Goal: Information Seeking & Learning: Understand process/instructions

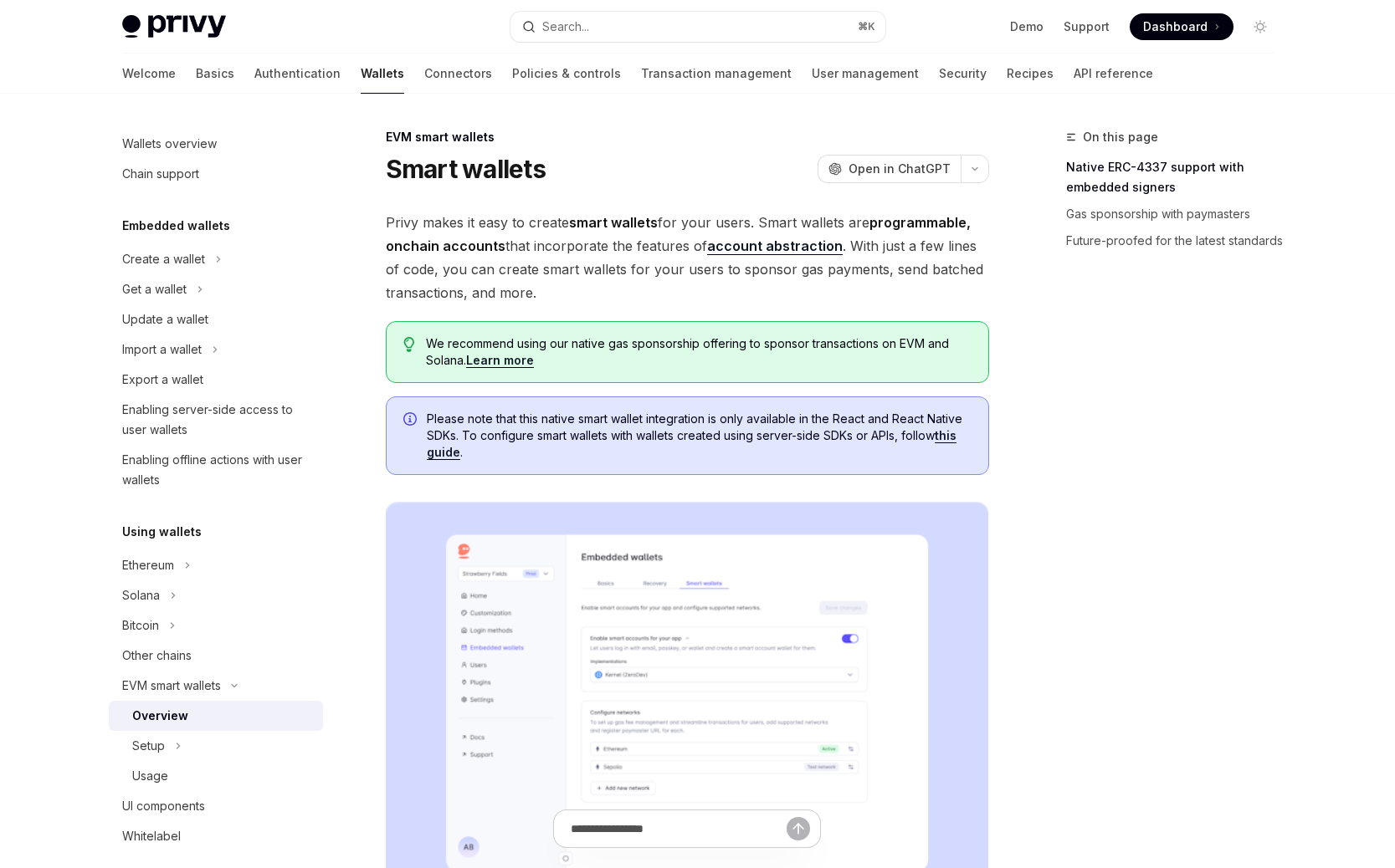
type textarea "*"
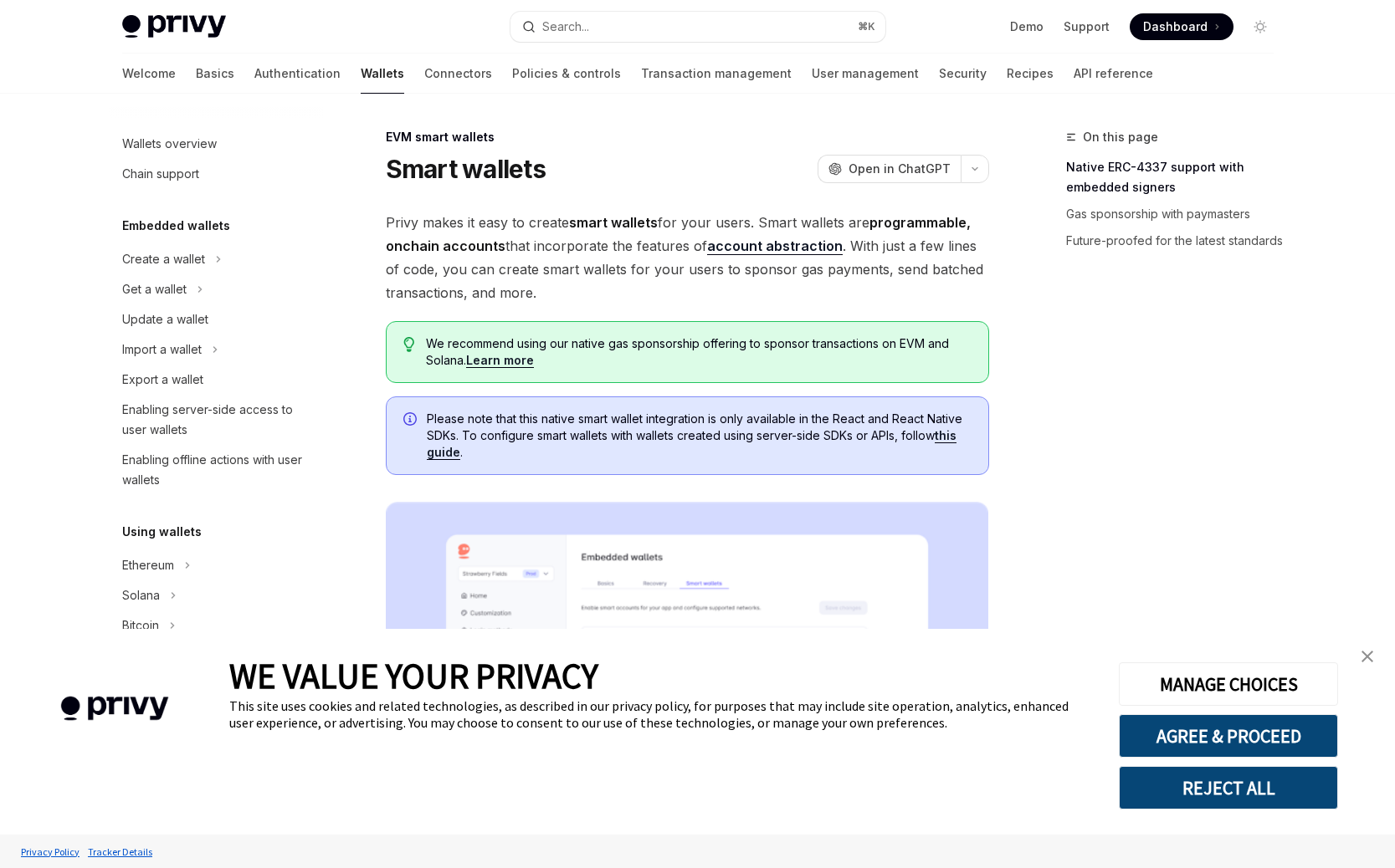
scroll to position [216, 0]
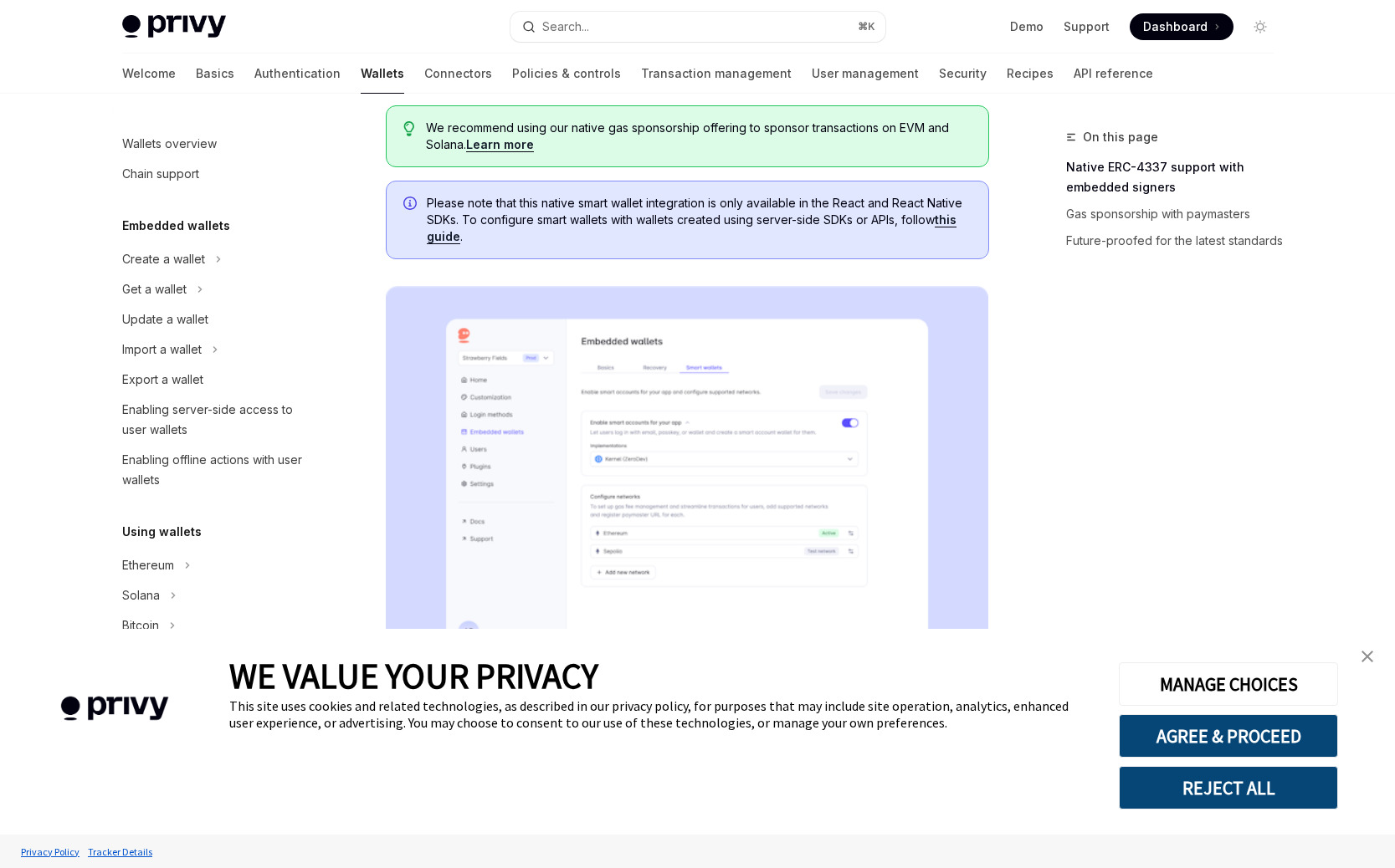
click at [1365, 659] on img "close banner" at bounding box center [1367, 656] width 12 height 12
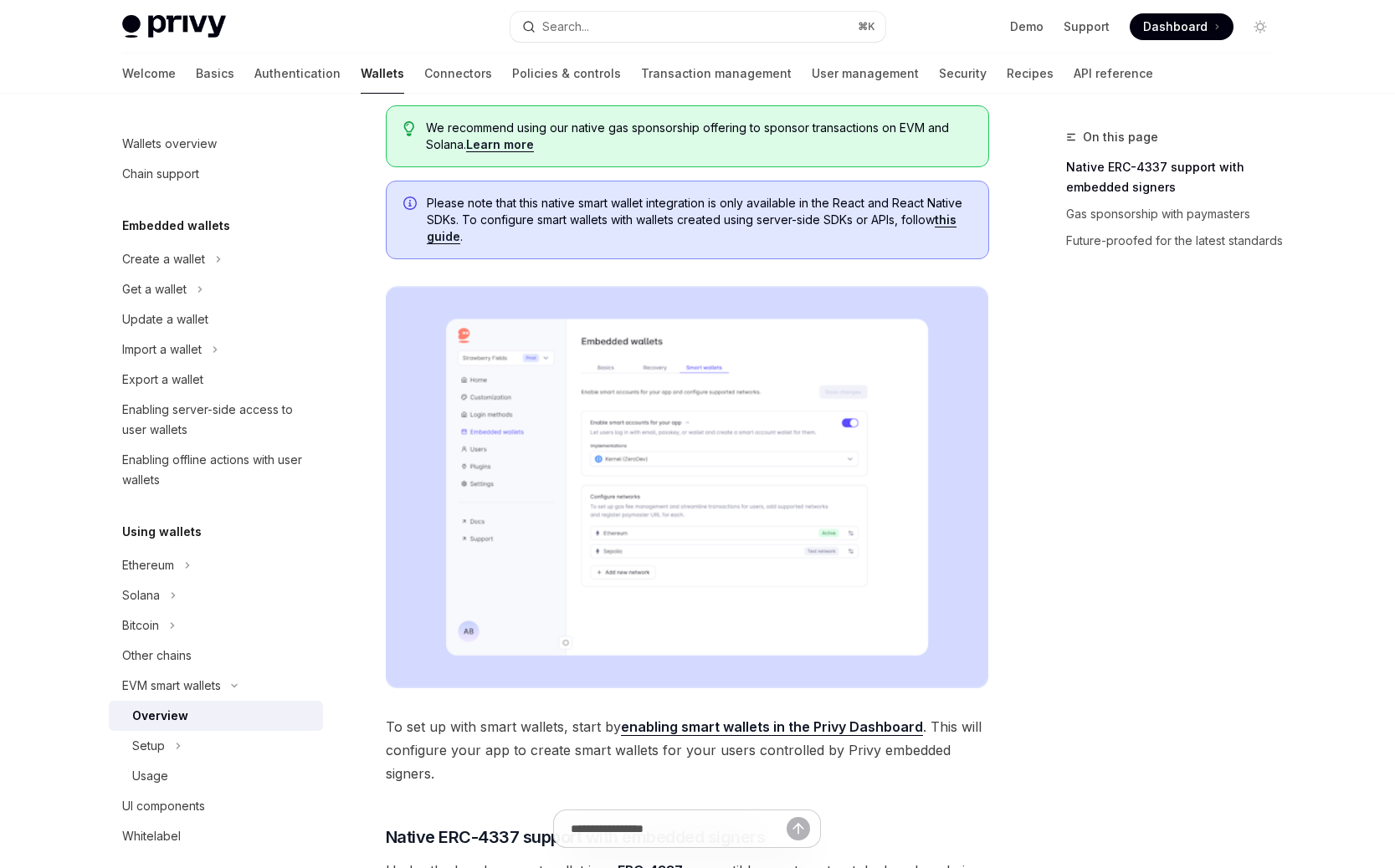
click at [1117, 435] on div "On this page Native ERC-4337 support with embedded signers Gas sponsorship with…" at bounding box center [1160, 498] width 255 height 742
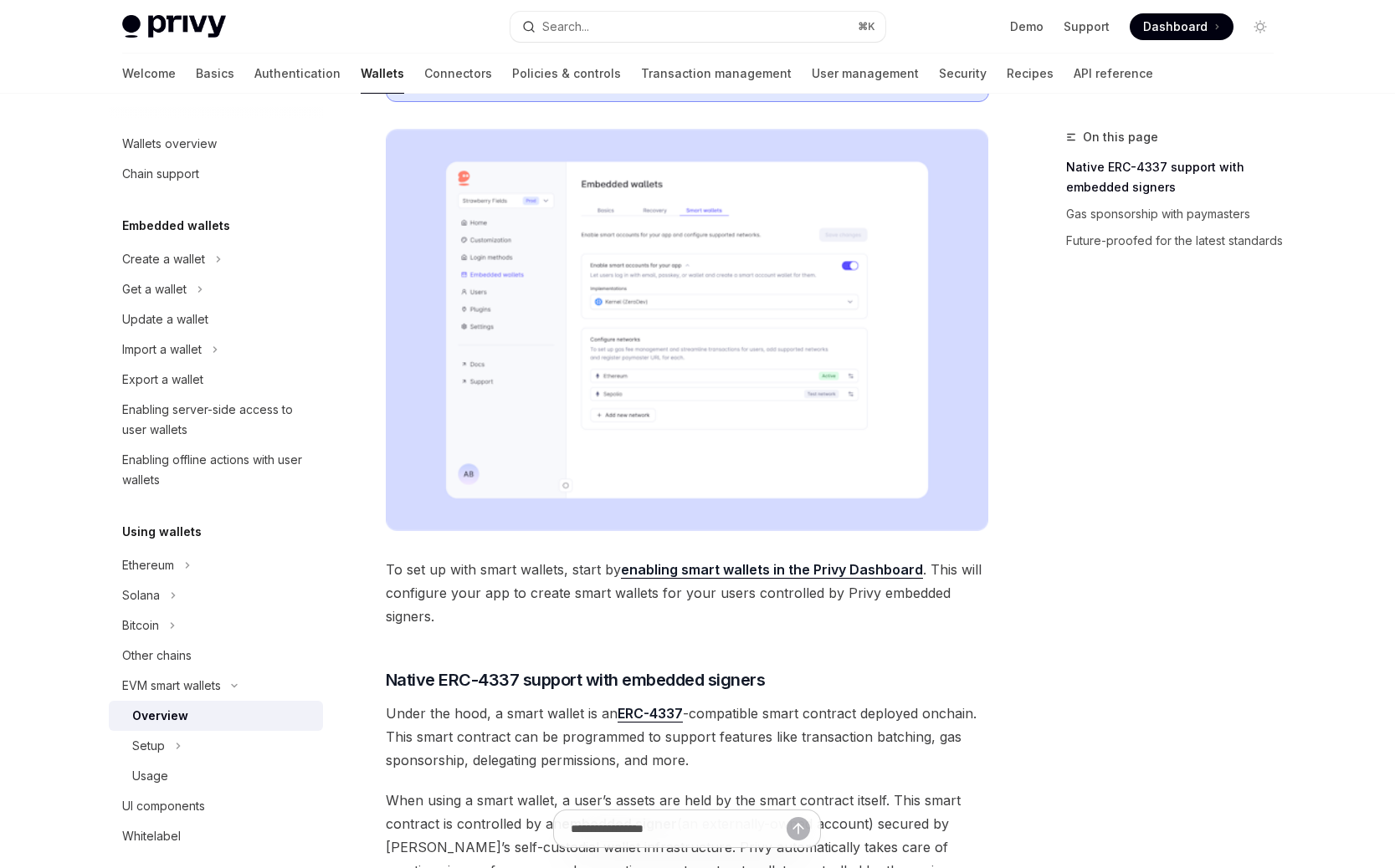
scroll to position [421, 0]
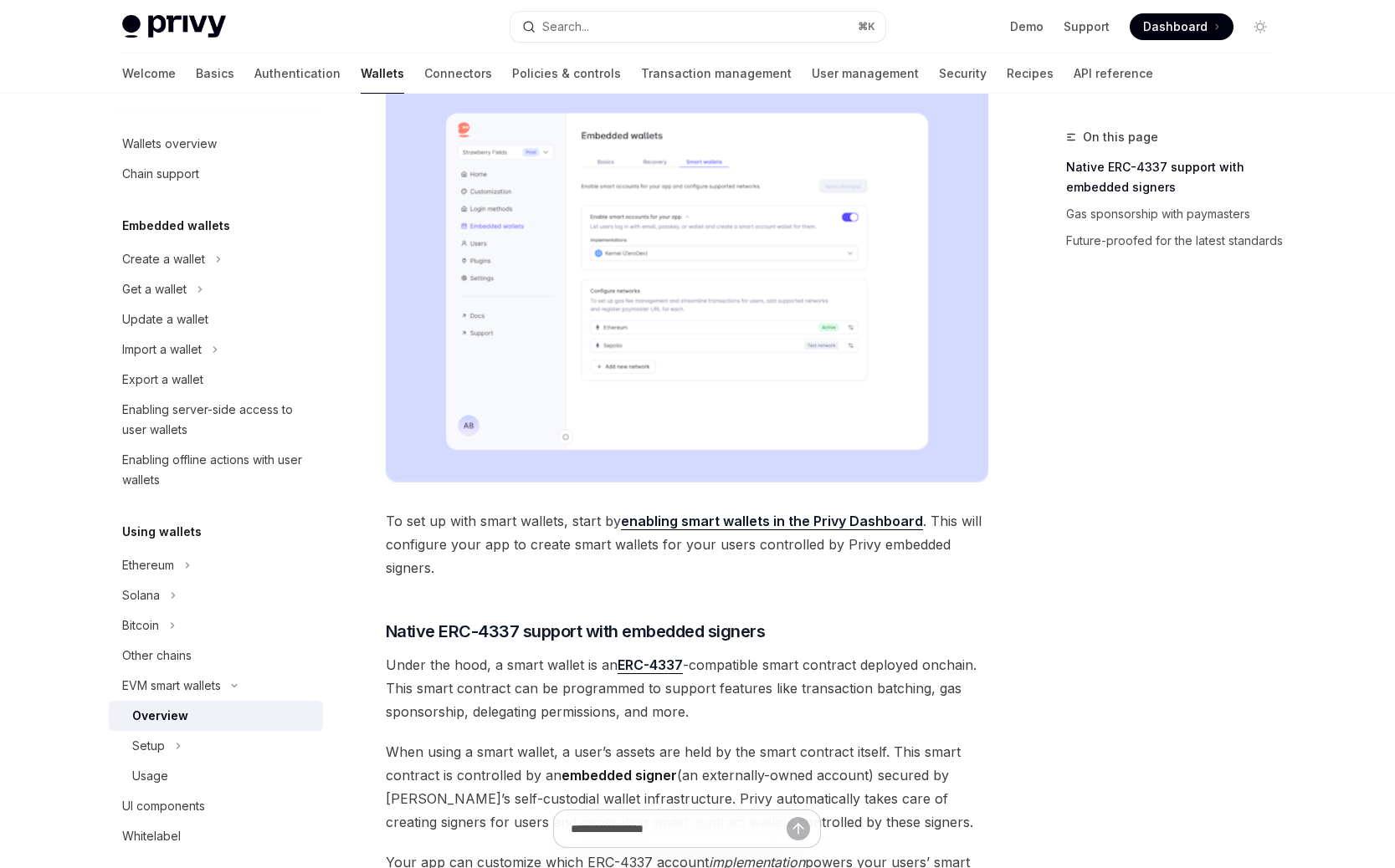
click at [522, 525] on span "To set up with smart wallets, start by enabling smart wallets in the Privy Dash…" at bounding box center [688, 544] width 604 height 70
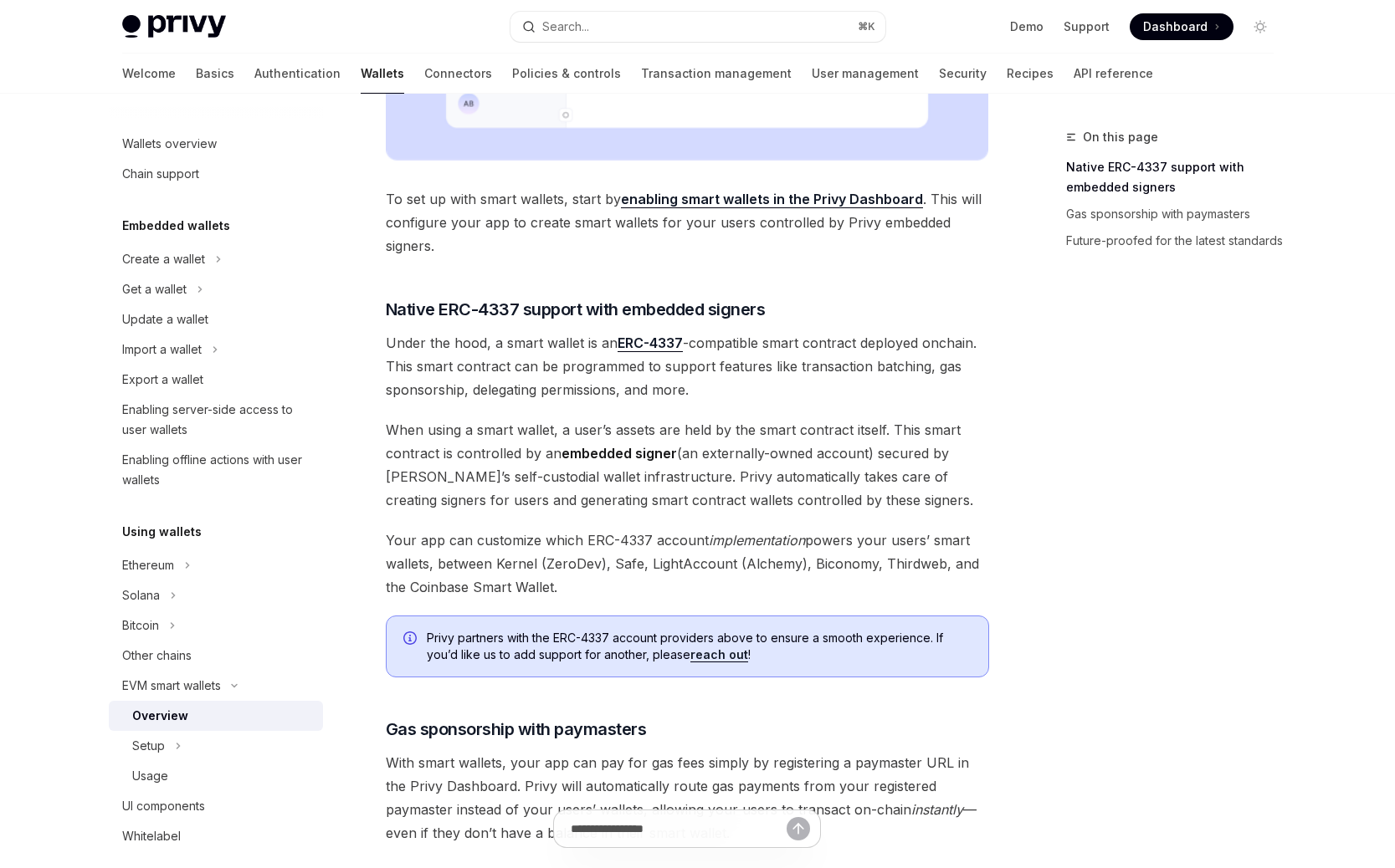
scroll to position [1158, 0]
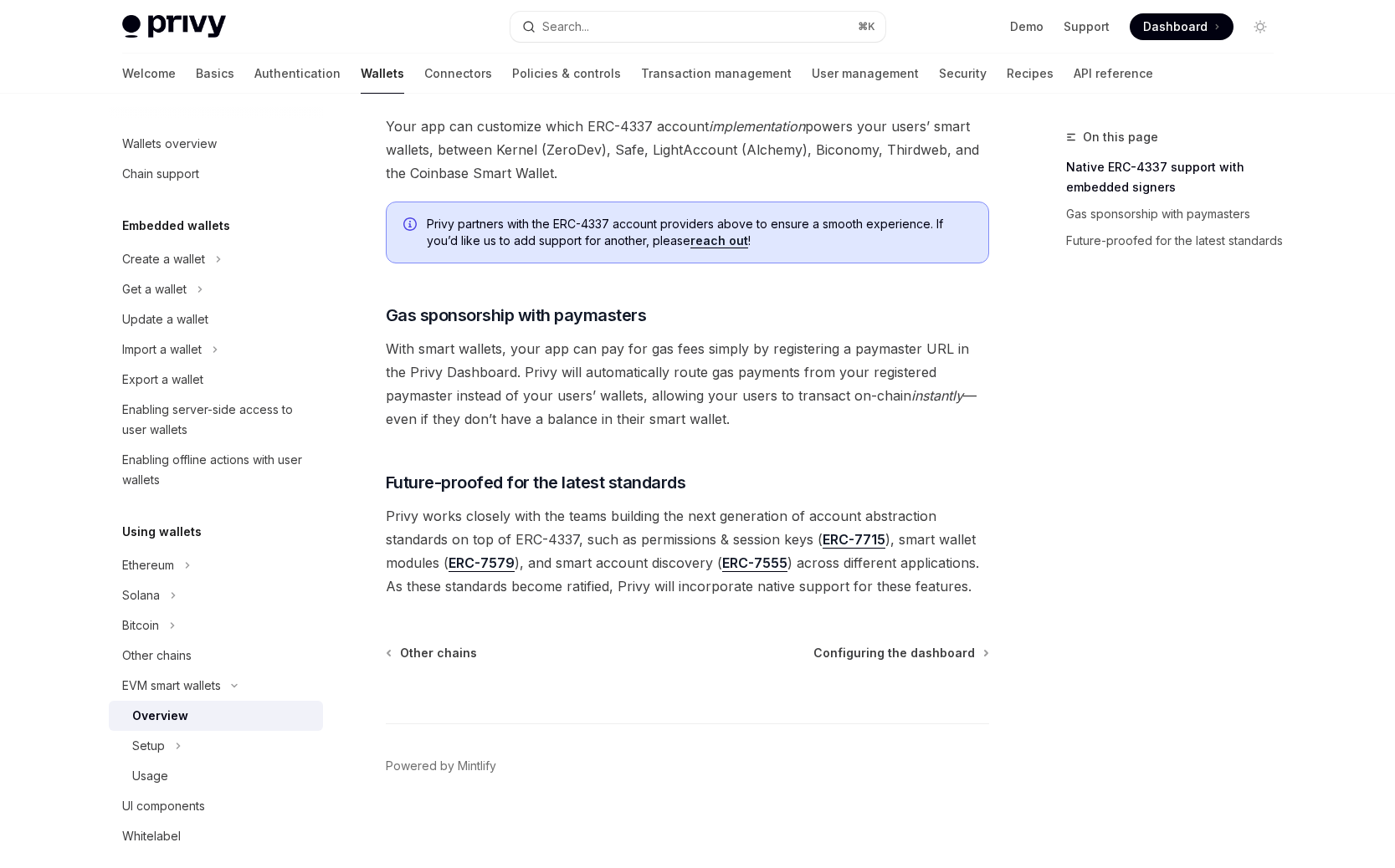
click at [477, 513] on span "Privy works closely with the teams building the next generation of account abst…" at bounding box center [688, 551] width 604 height 94
click at [512, 522] on span "Privy works closely with the teams building the next generation of account abst…" at bounding box center [688, 551] width 604 height 94
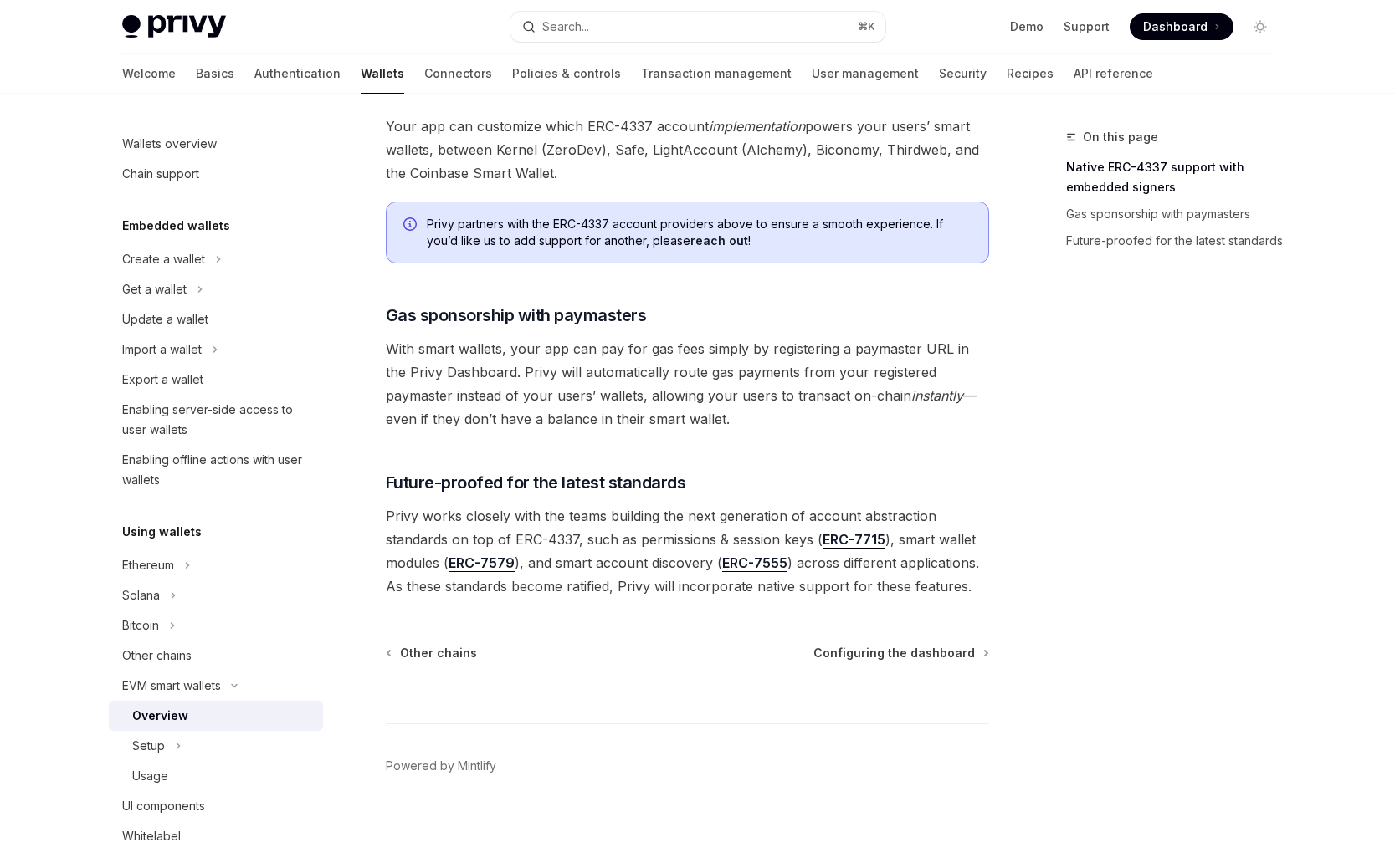
click at [512, 522] on span "Privy works closely with the teams building the next generation of account abst…" at bounding box center [688, 551] width 604 height 94
click at [544, 522] on span "Privy works closely with the teams building the next generation of account abst…" at bounding box center [688, 551] width 604 height 94
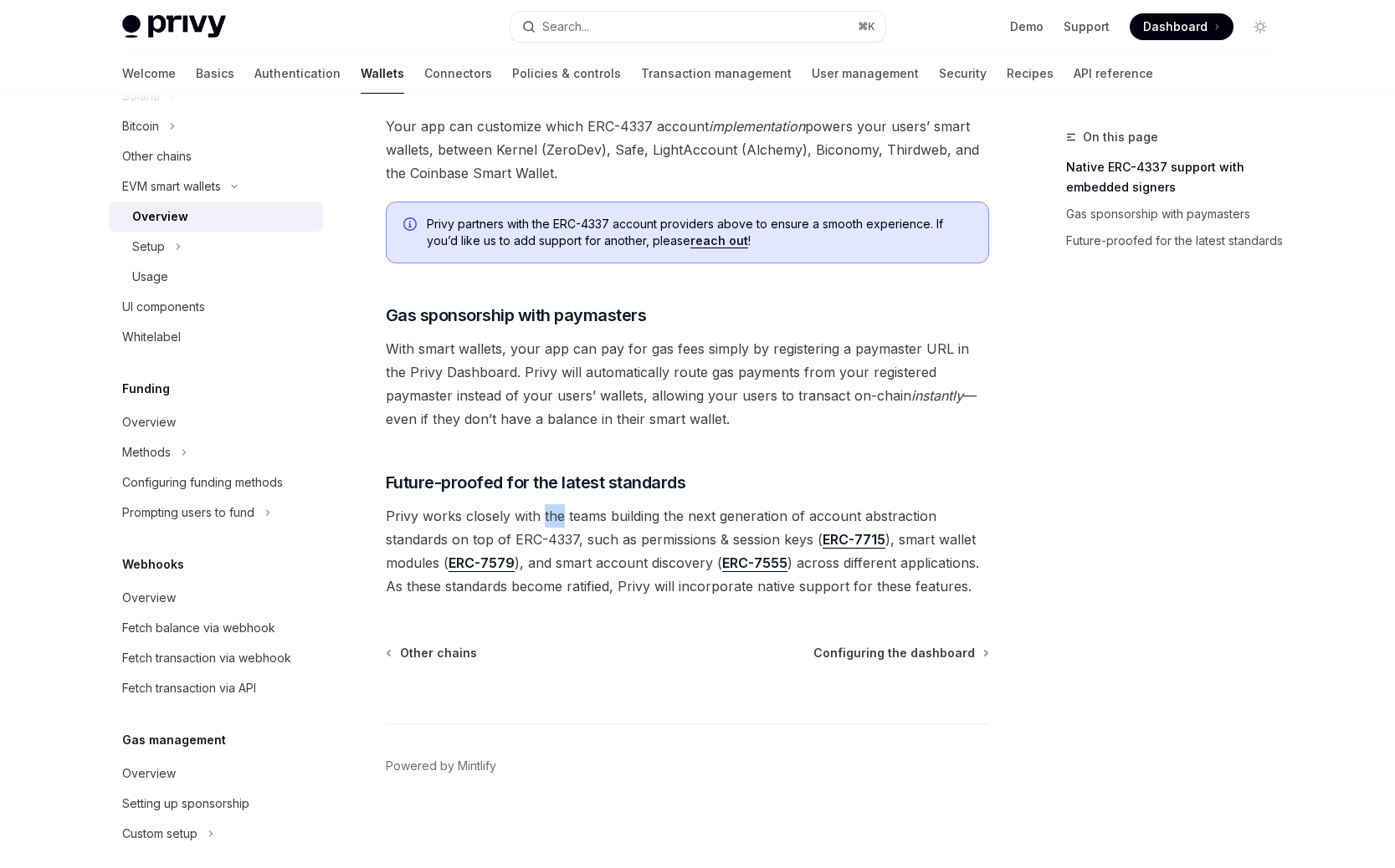
scroll to position [659, 0]
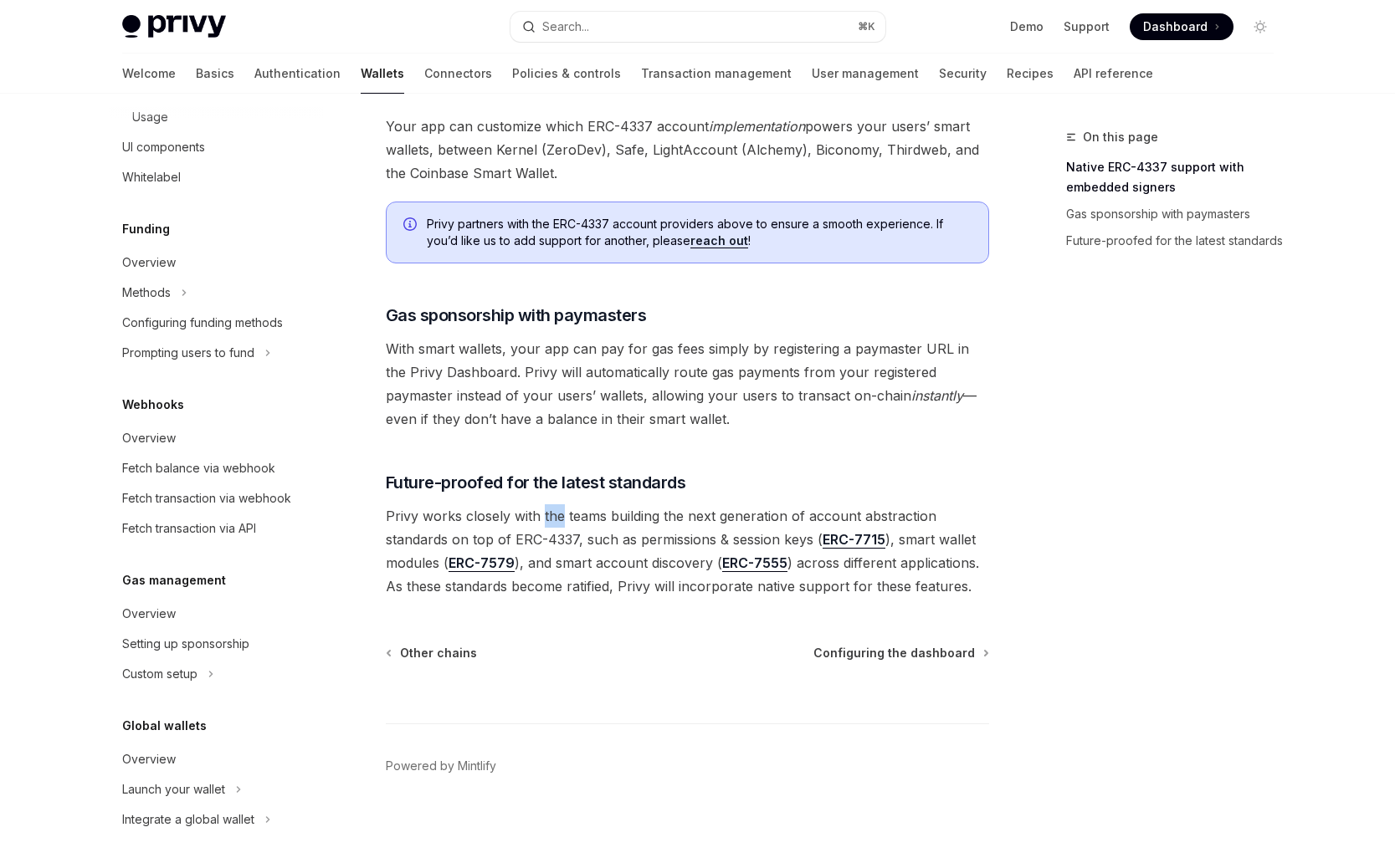
click at [579, 589] on span "Privy works closely with the teams building the next generation of account abst…" at bounding box center [688, 551] width 604 height 94
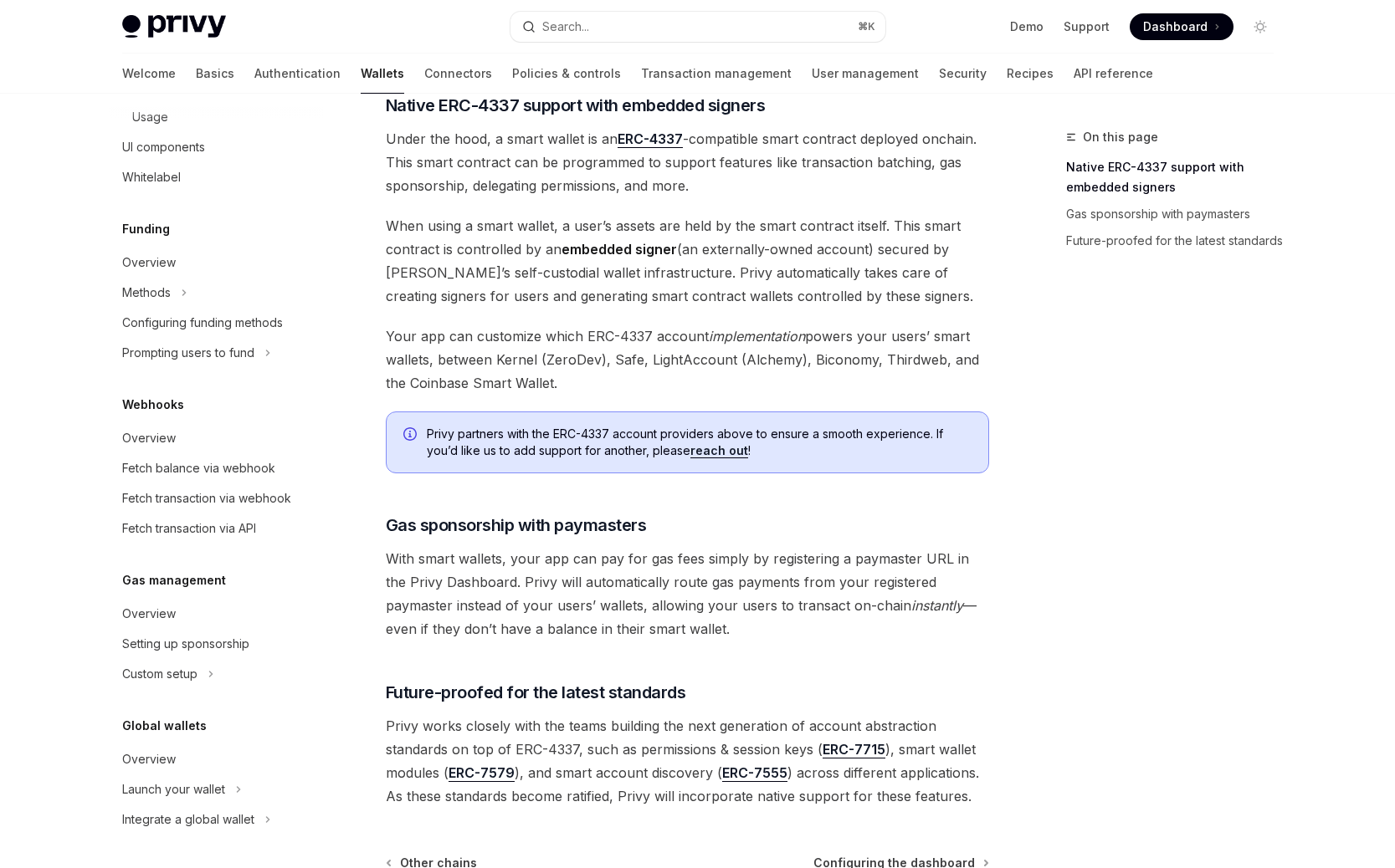
scroll to position [935, 0]
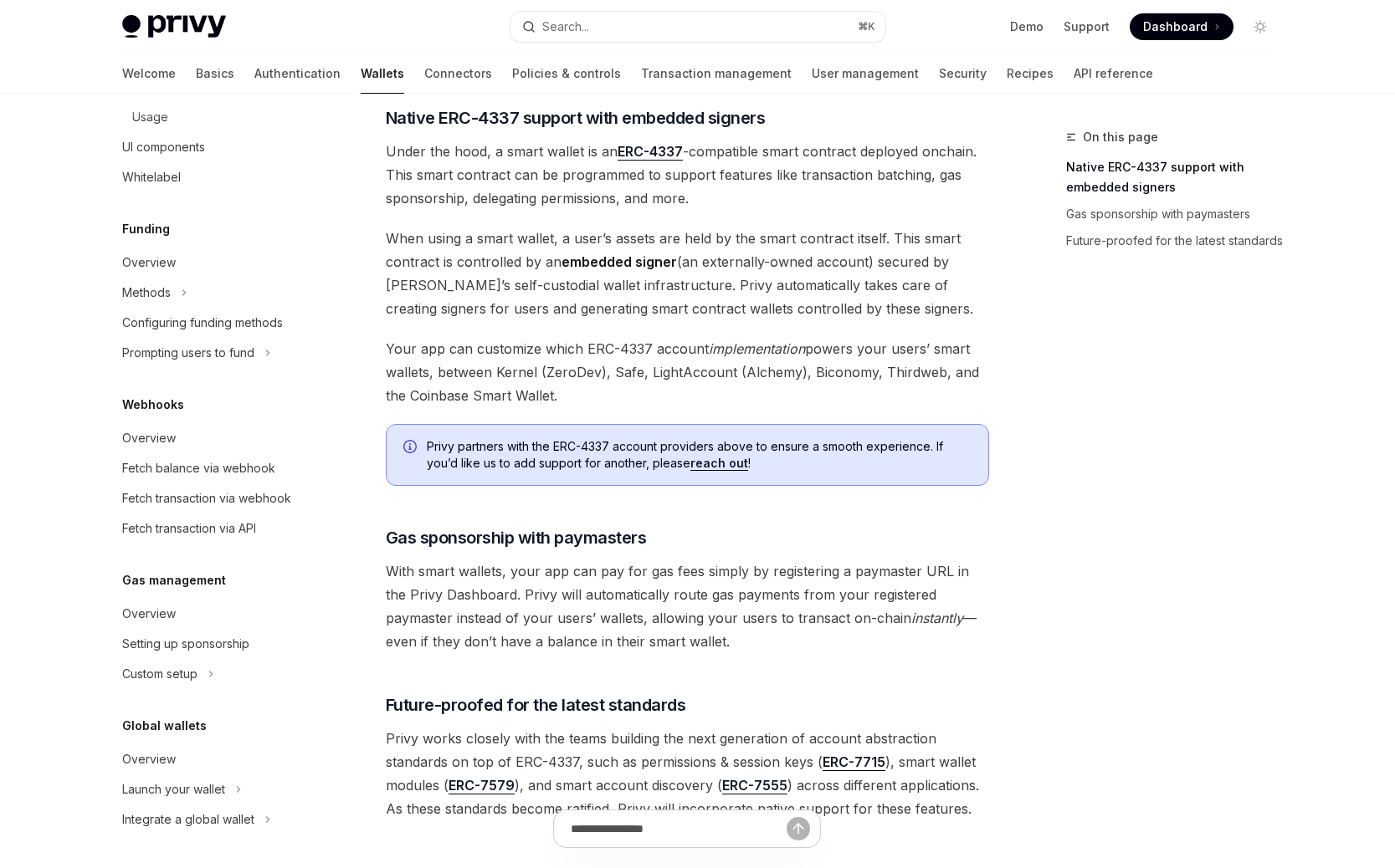
click at [604, 739] on span "Privy works closely with the teams building the next generation of account abst…" at bounding box center [688, 774] width 604 height 94
click at [643, 738] on span "Privy works closely with the teams building the next generation of account abst…" at bounding box center [688, 774] width 604 height 94
click at [706, 737] on span "Privy works closely with the teams building the next generation of account abst…" at bounding box center [688, 774] width 604 height 94
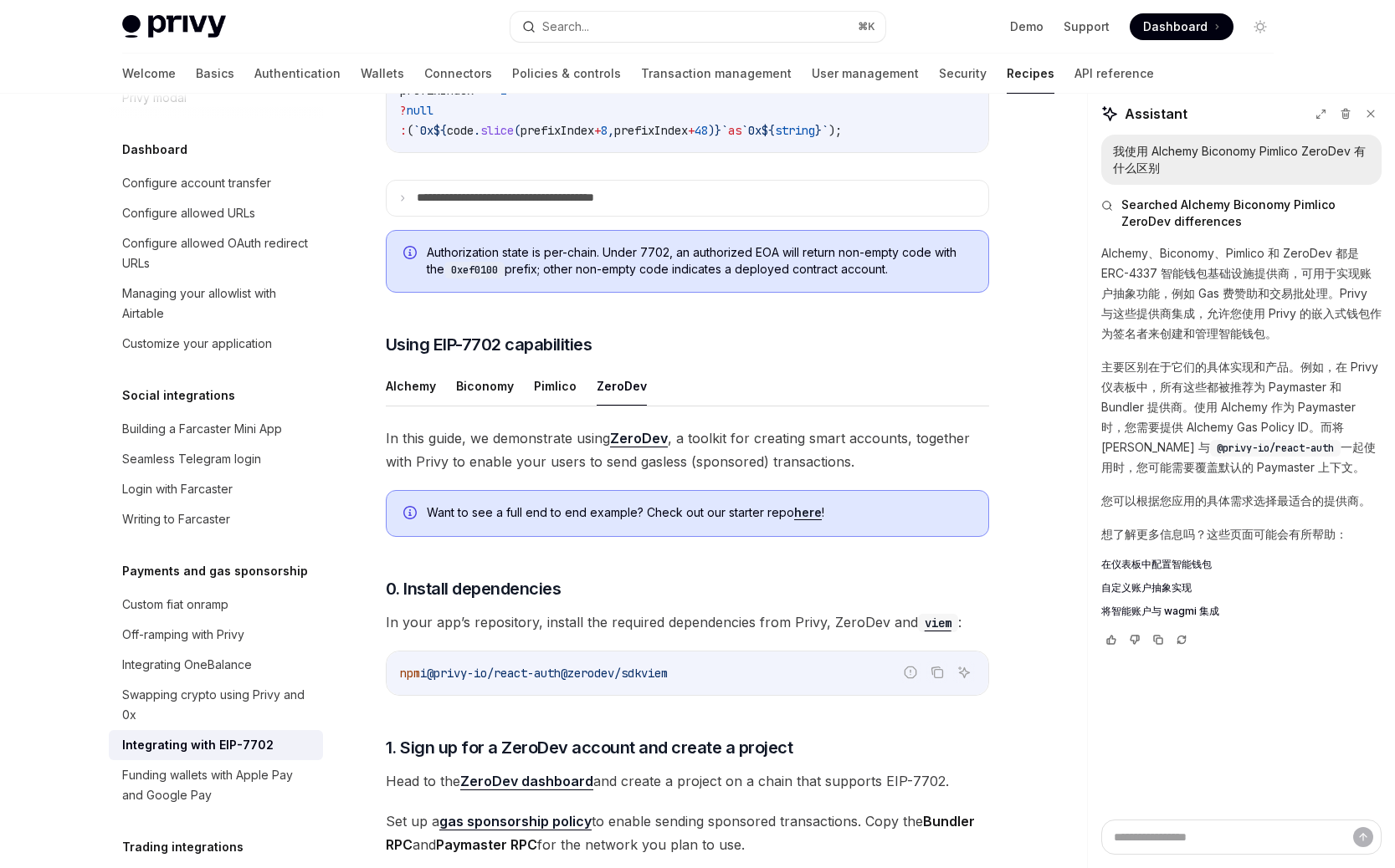
scroll to position [1035, 0]
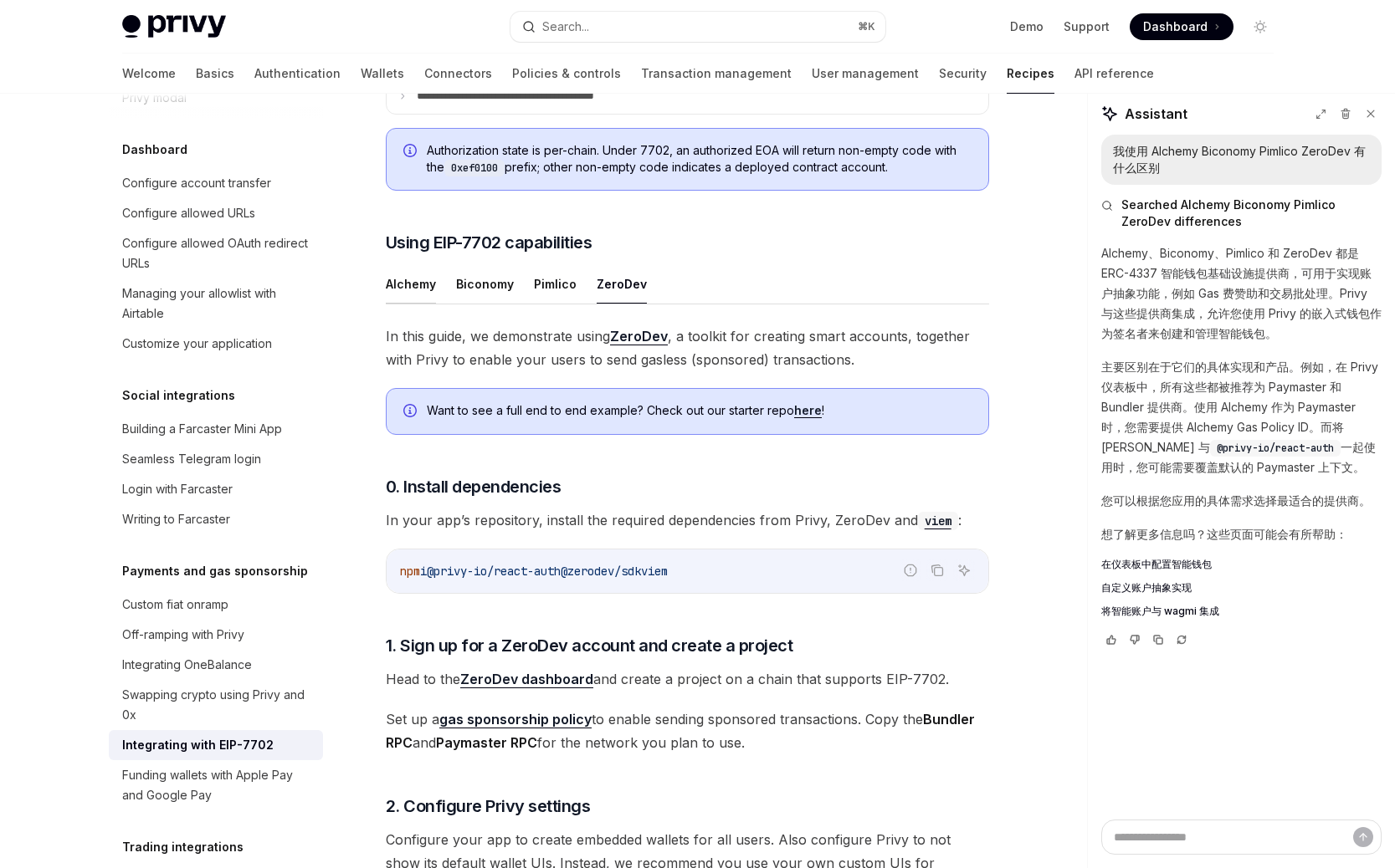
click at [410, 303] on button "Alchemy" at bounding box center [411, 284] width 51 height 40
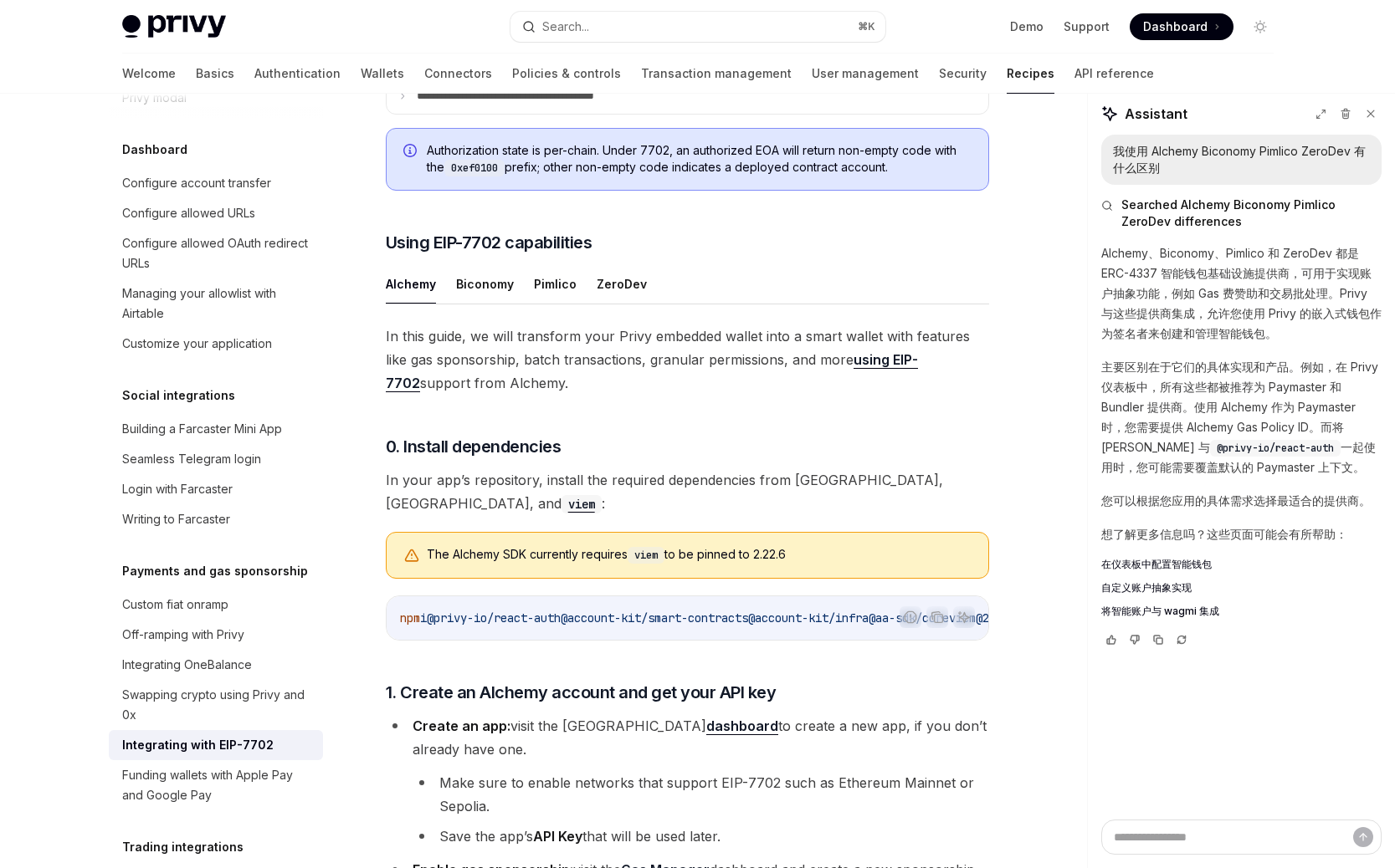
scroll to position [1187, 0]
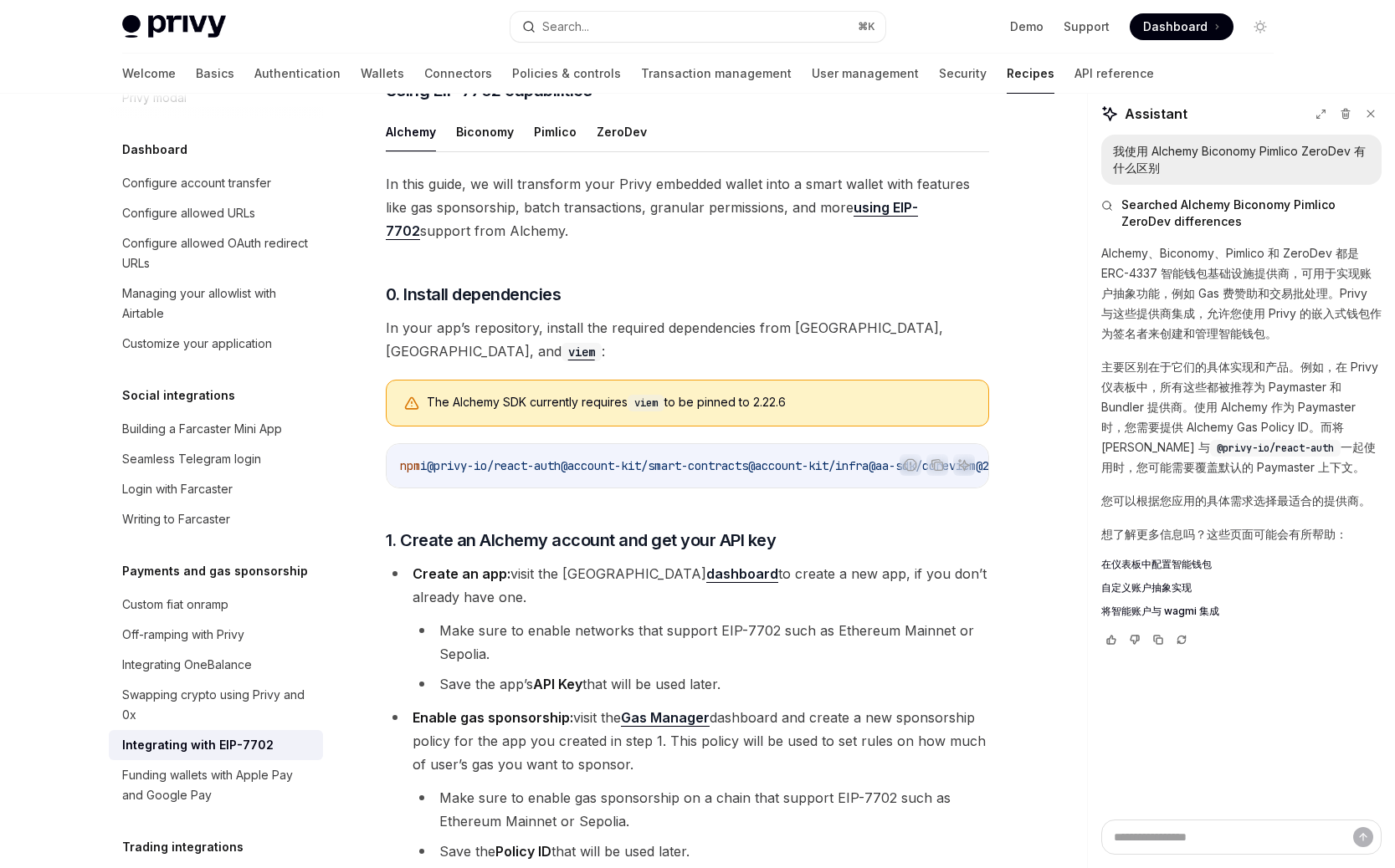
click at [656, 243] on span "In this guide, we will transform your Privy embedded wallet into a smart wallet…" at bounding box center [688, 206] width 604 height 70
click at [648, 243] on span "In this guide, we will transform your Privy embedded wallet into a smart wallet…" at bounding box center [688, 206] width 604 height 70
click at [617, 152] on button "ZeroDev" at bounding box center [622, 131] width 51 height 40
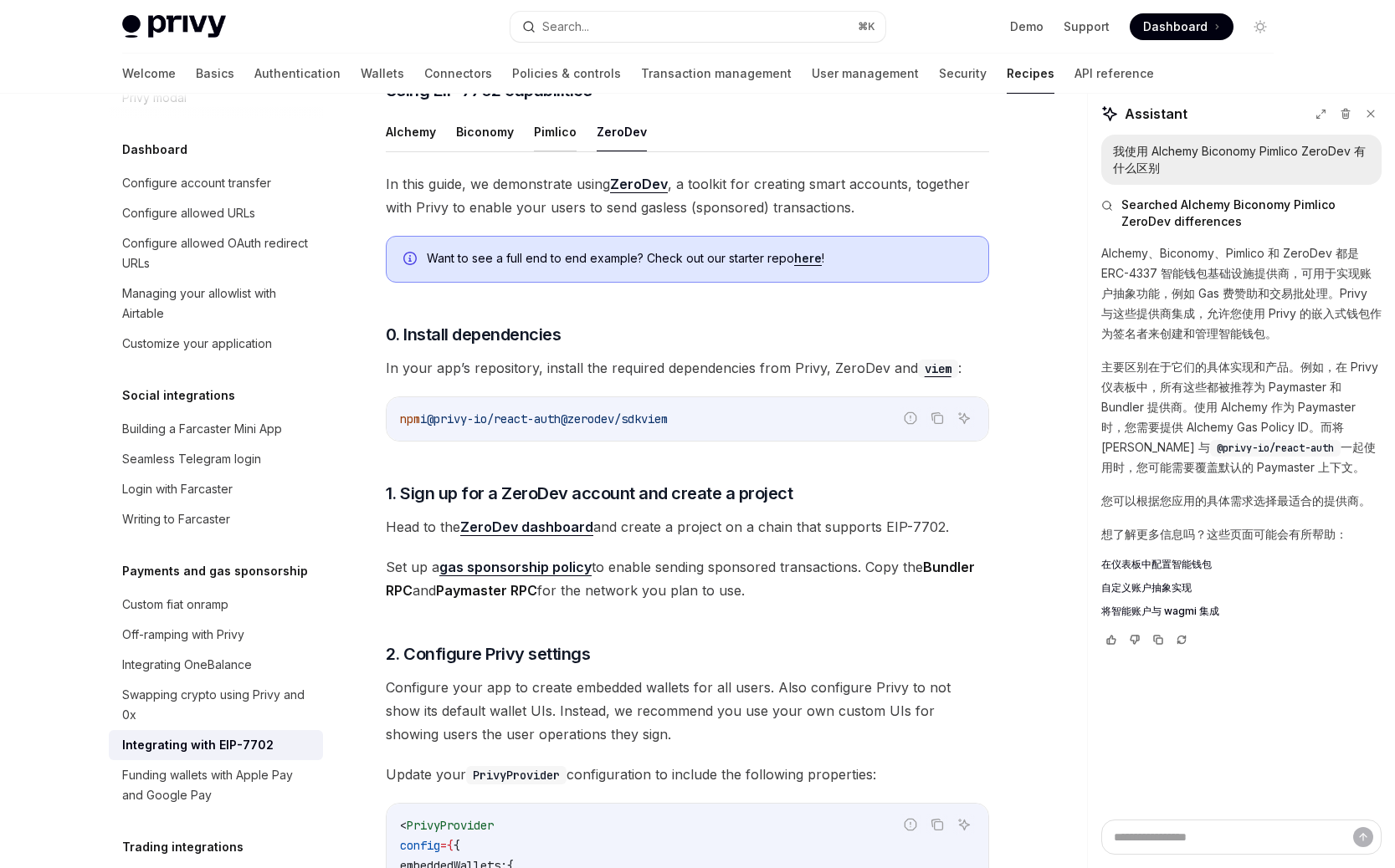
click at [541, 152] on button "Pimlico" at bounding box center [555, 131] width 43 height 40
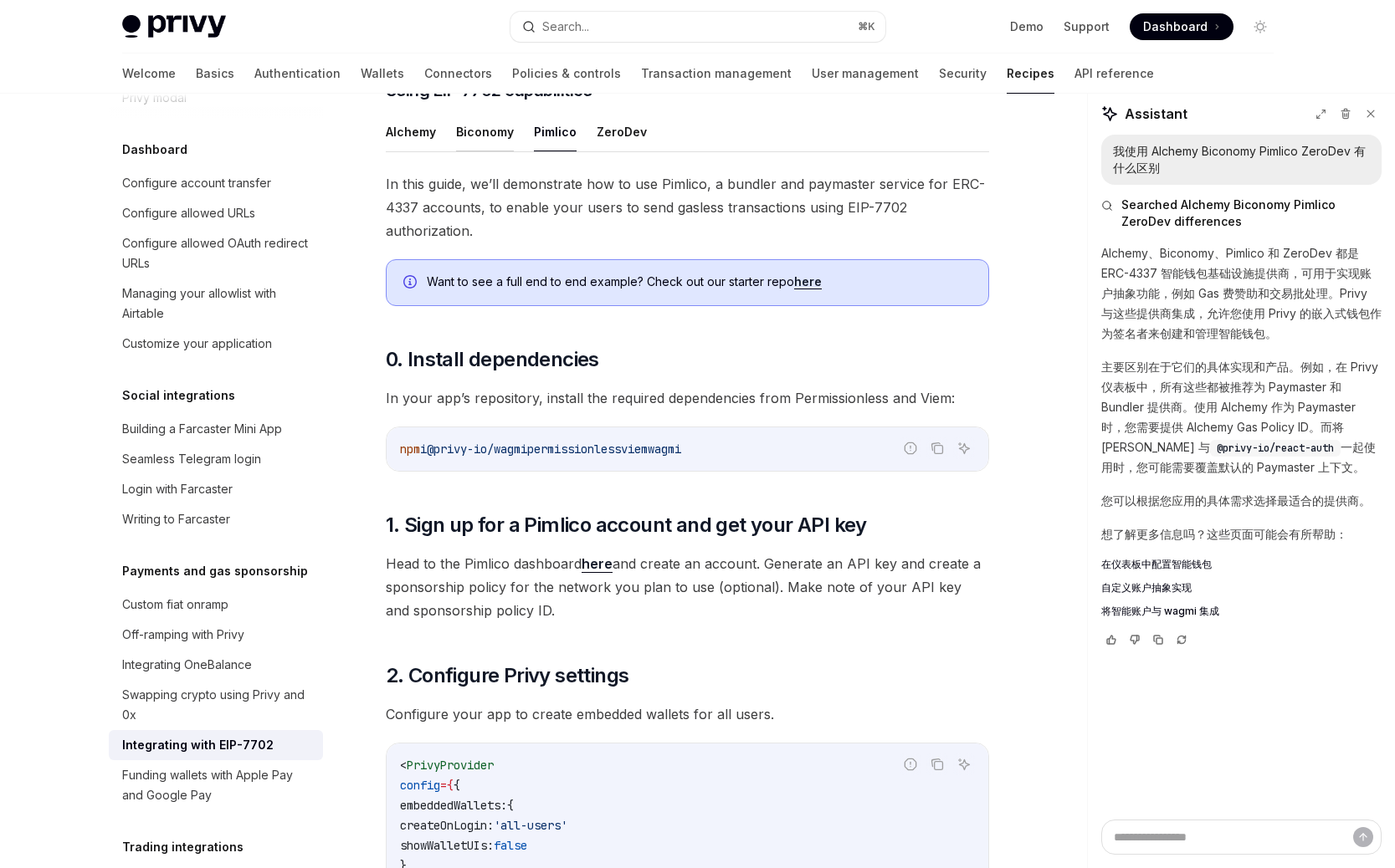
click at [484, 152] on button "Biconomy" at bounding box center [485, 131] width 57 height 40
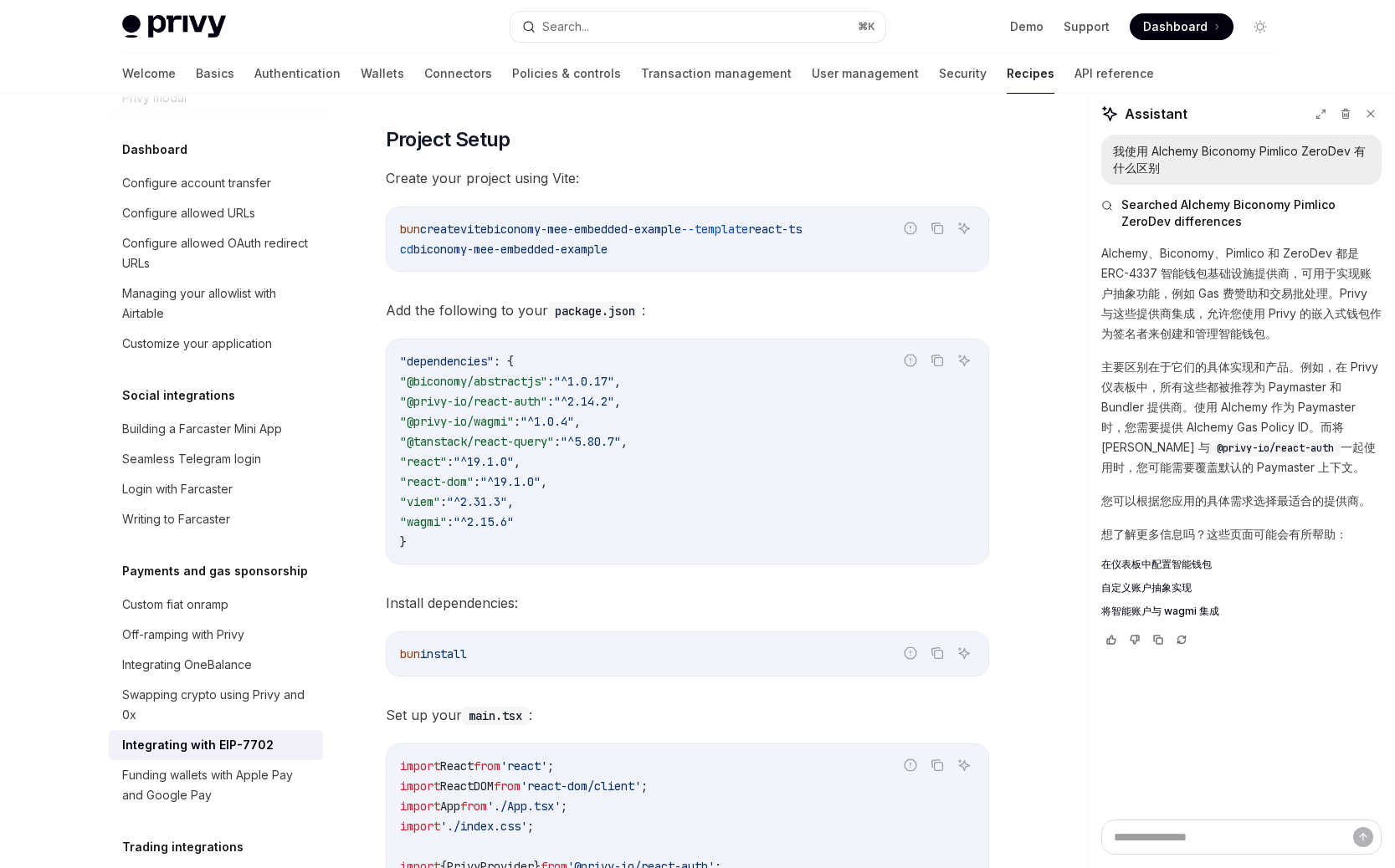
scroll to position [1440, 0]
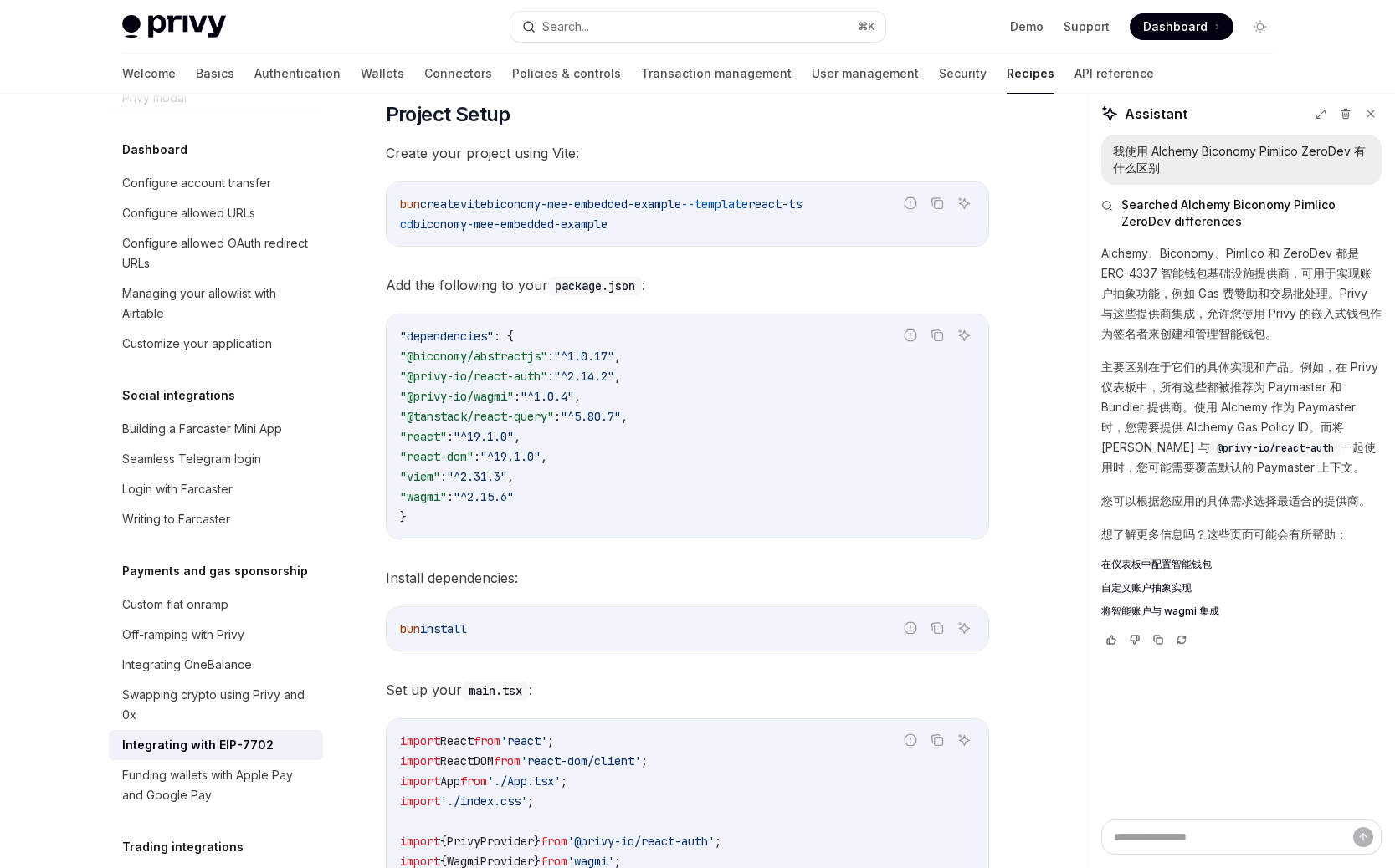
click at [507, 246] on div "bun create vite biconomy-mee-embedded-example --template react-ts cd biconomy-m…" at bounding box center [688, 213] width 602 height 63
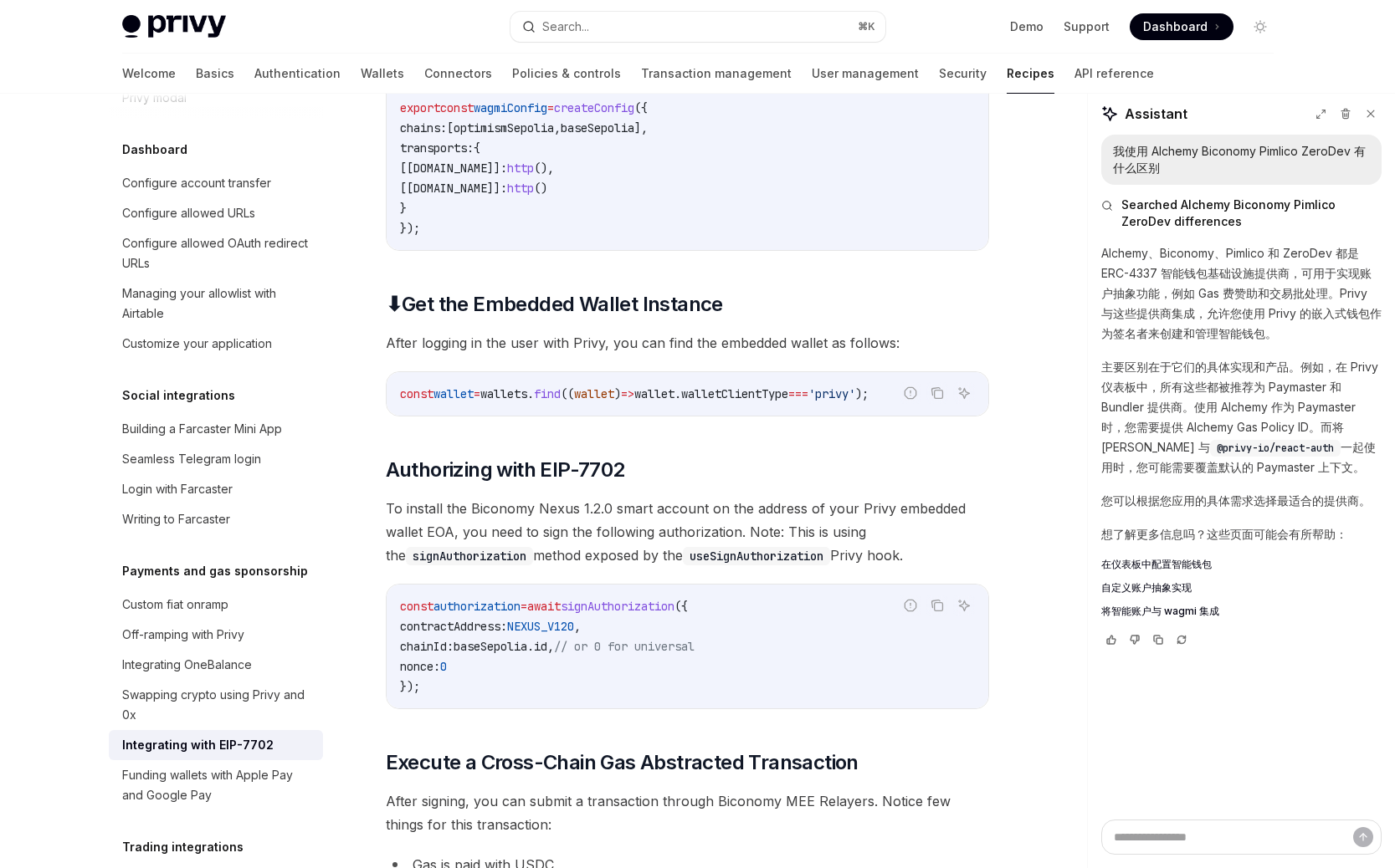
scroll to position [2911, 0]
click at [559, 402] on code "const wallet = wallets . find (( wallet ) => wallet . walletClientType === 'pri…" at bounding box center [688, 393] width 575 height 20
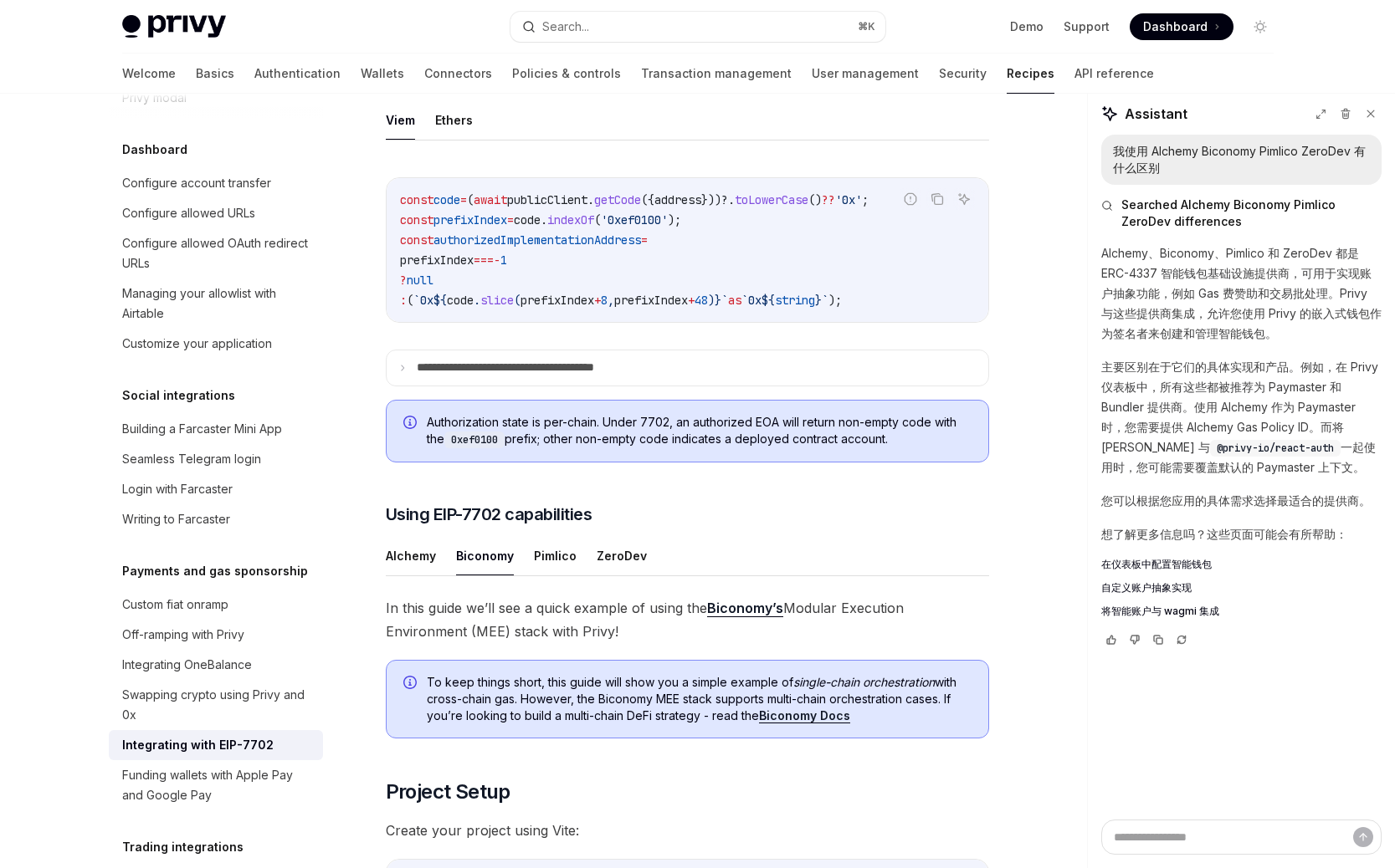
click at [591, 322] on div "const code = ( await publicClient . getCode ({ address }))?. toLowerCase () ?? …" at bounding box center [688, 249] width 602 height 144
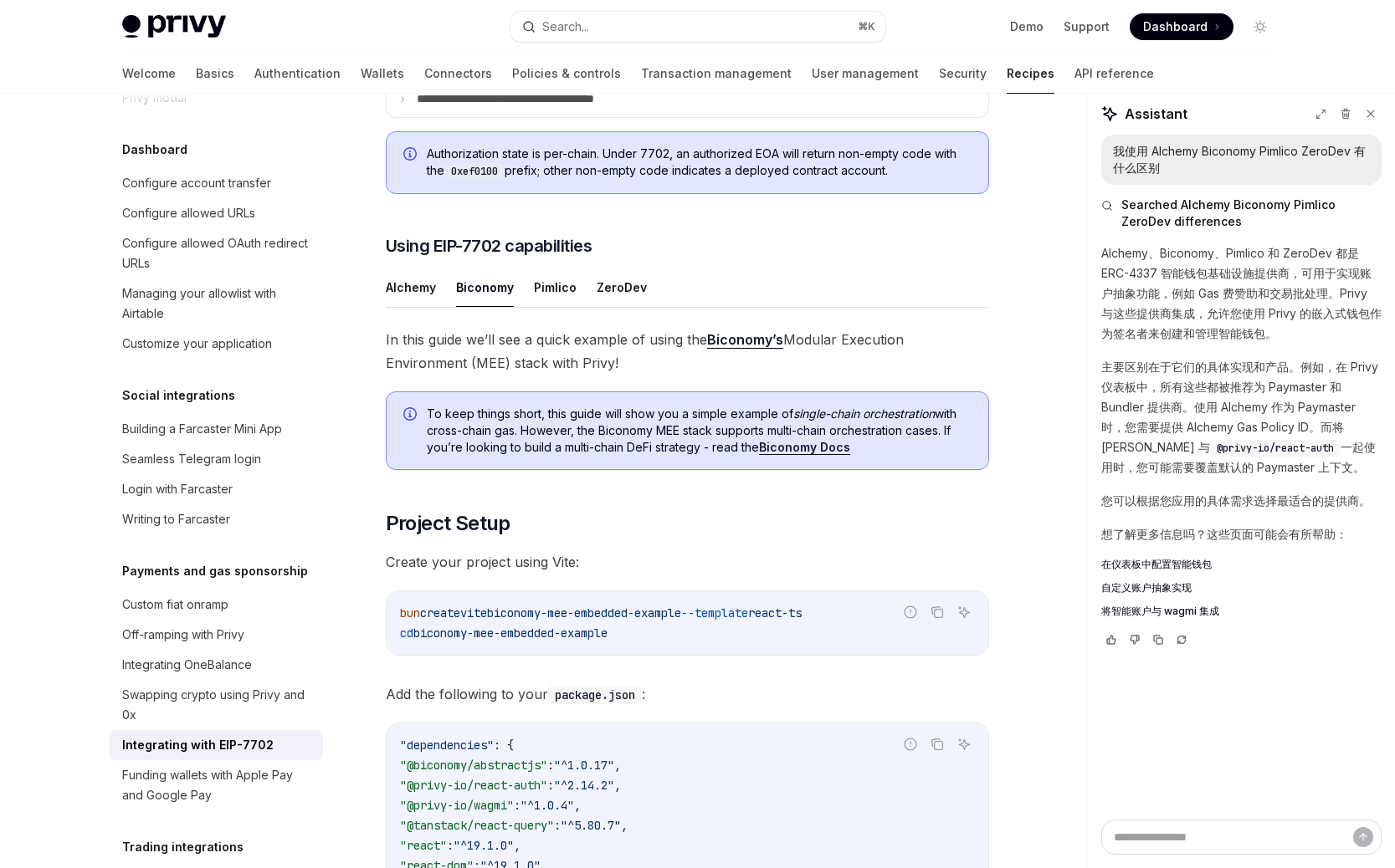
scroll to position [1181, 0]
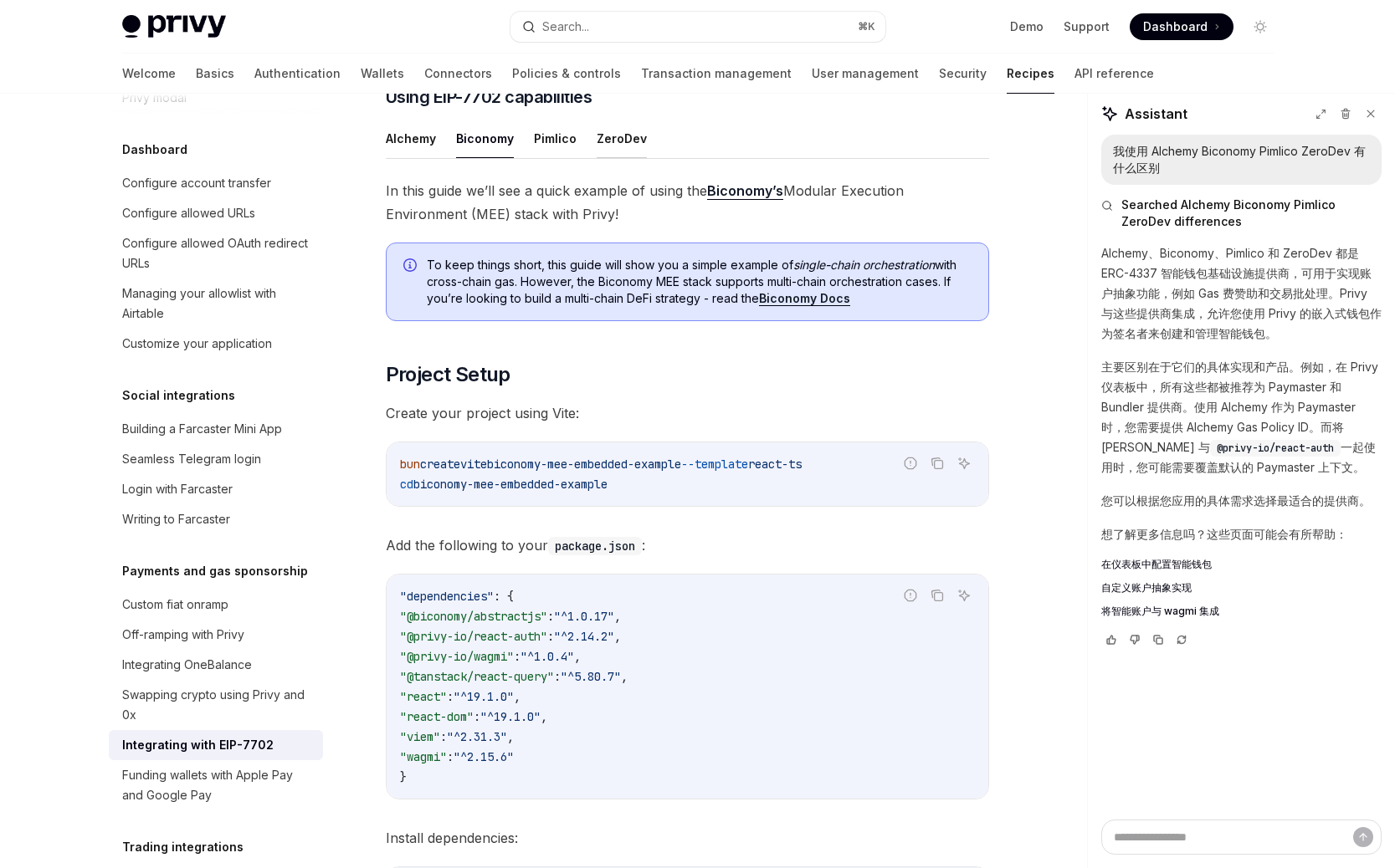
click at [598, 158] on button "ZeroDev" at bounding box center [622, 138] width 51 height 40
type textarea "*"
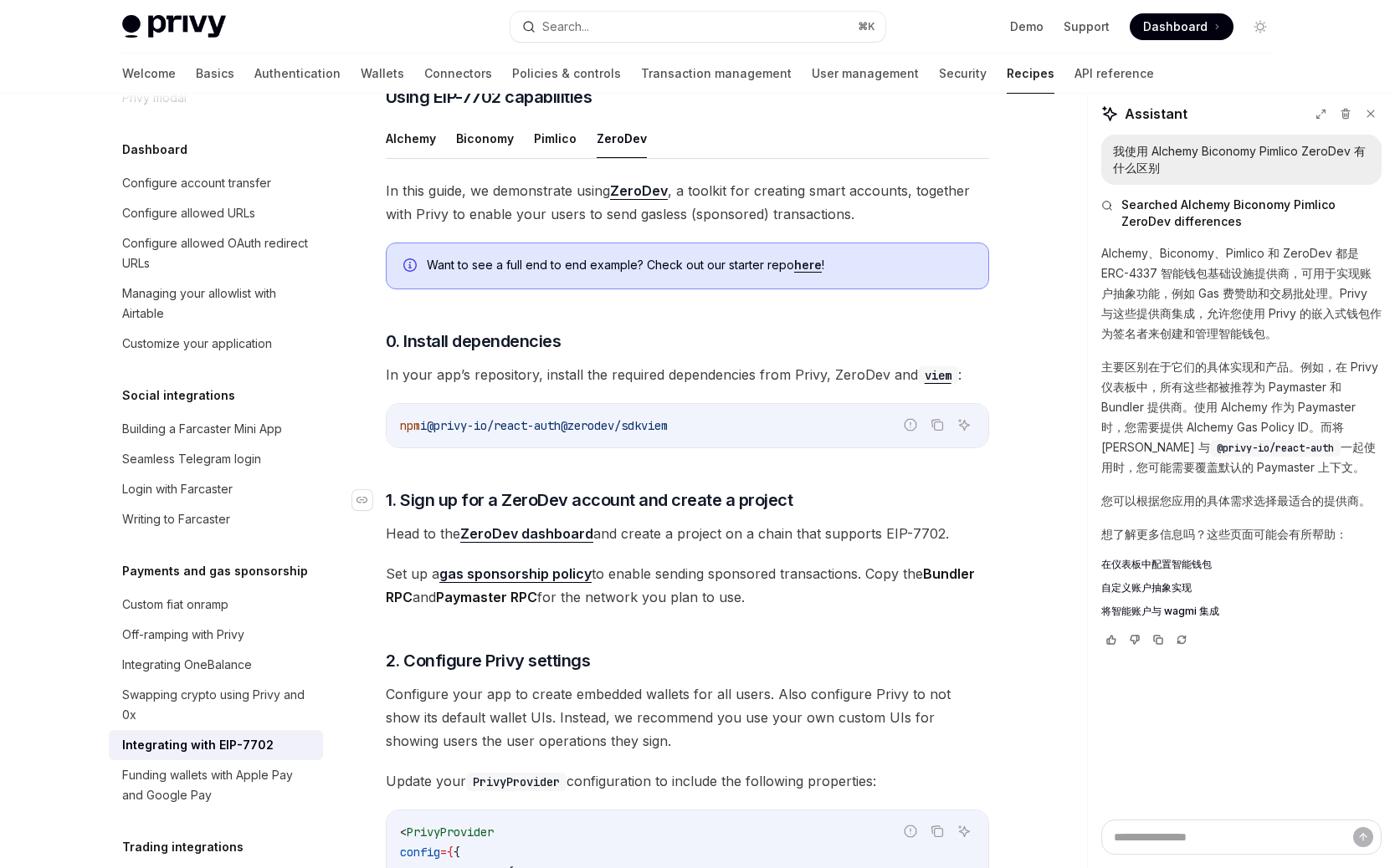
click at [625, 512] on span "1. Sign up for a ZeroDev account and create a project" at bounding box center [589, 501] width 407 height 24
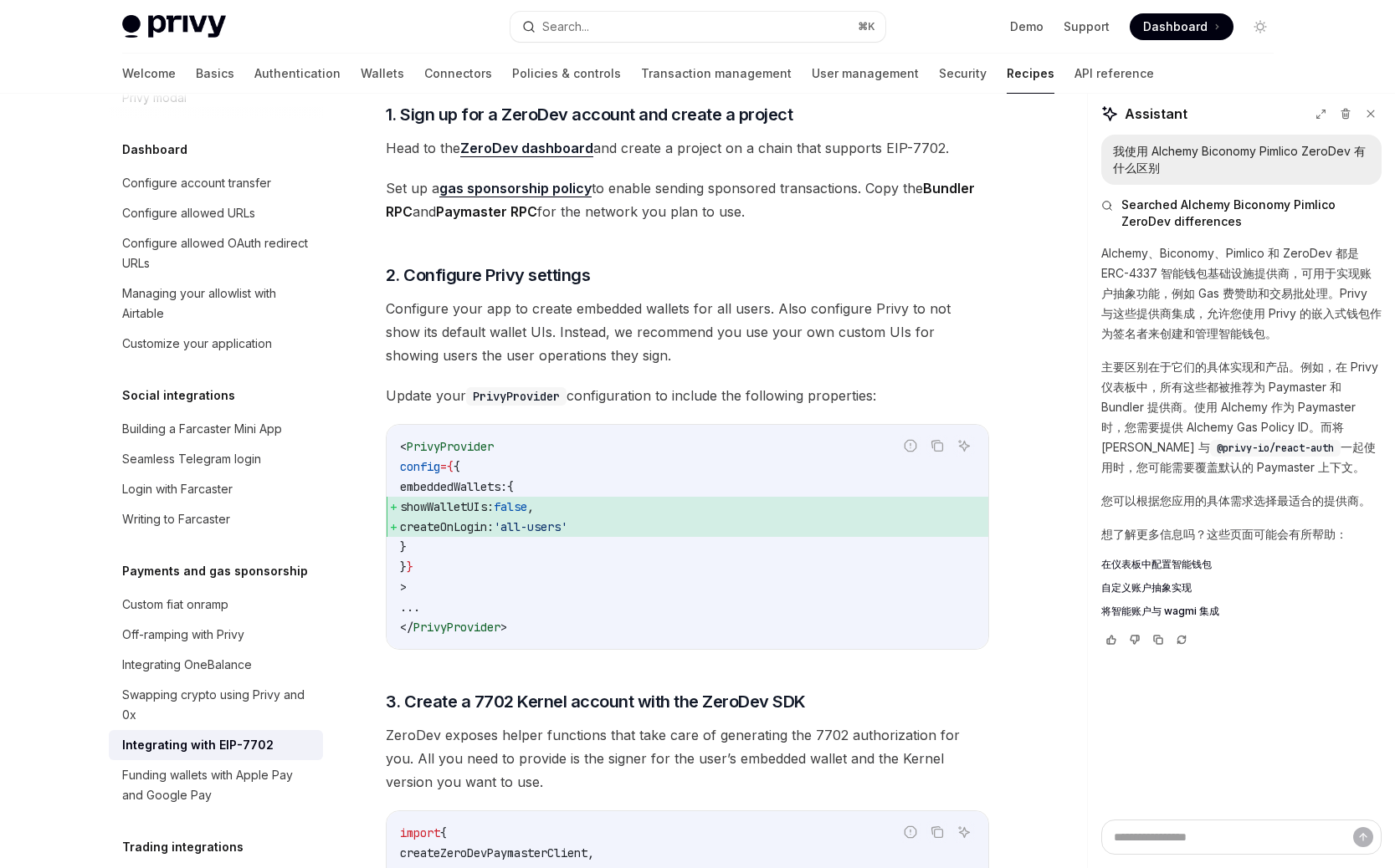
scroll to position [1571, 0]
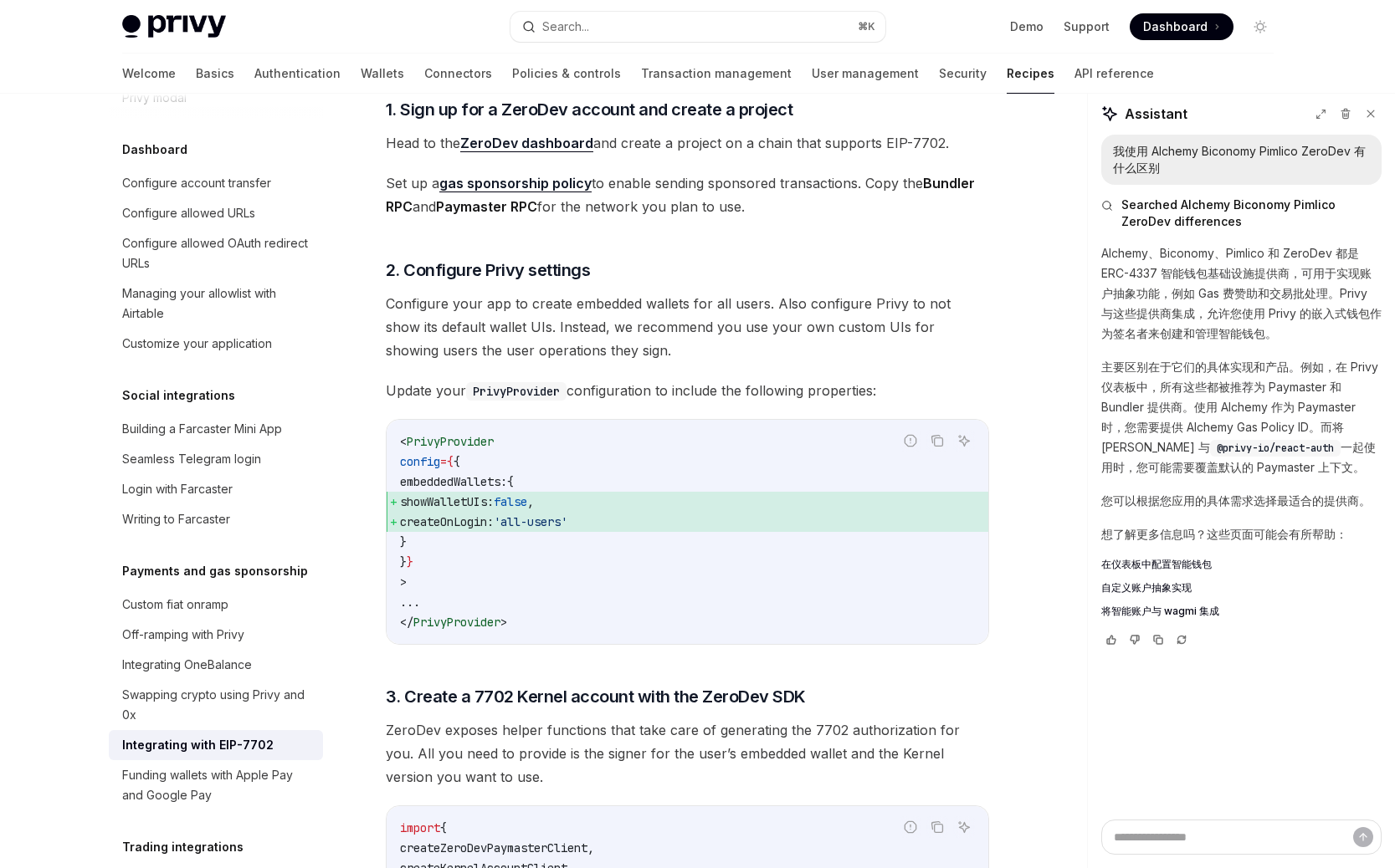
click at [648, 155] on span "Head to the ZeroDev dashboard and create a project on a chain that supports EIP…" at bounding box center [688, 143] width 604 height 24
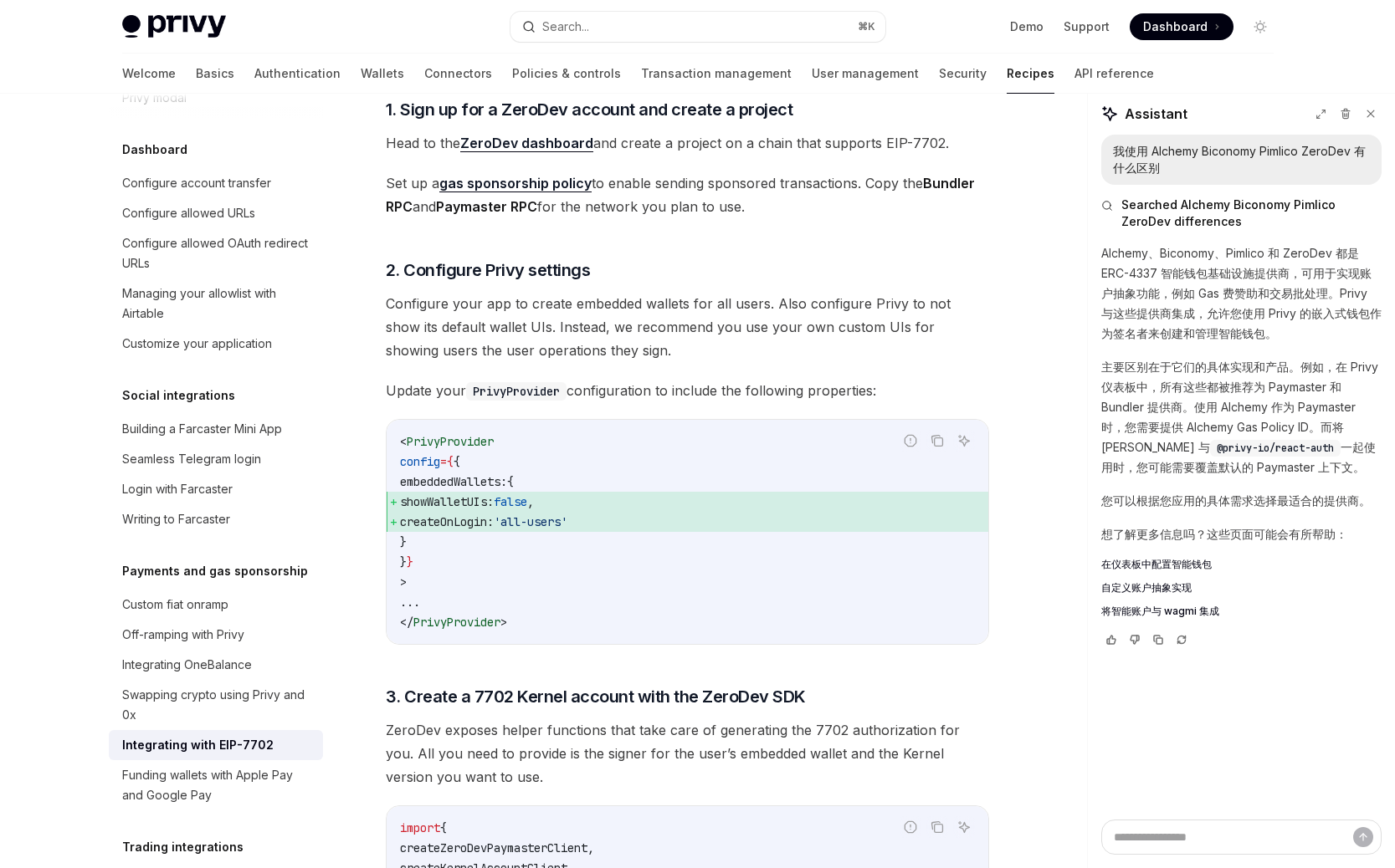
click at [647, 215] on span "Set up a gas sponsorship policy to enable sending sponsored transactions. Copy …" at bounding box center [688, 196] width 604 height 47
click at [658, 218] on span "Set up a gas sponsorship policy to enable sending sponsored transactions. Copy …" at bounding box center [688, 196] width 604 height 47
click at [633, 218] on span "Set up a gas sponsorship policy to enable sending sponsored transactions. Copy …" at bounding box center [688, 196] width 604 height 47
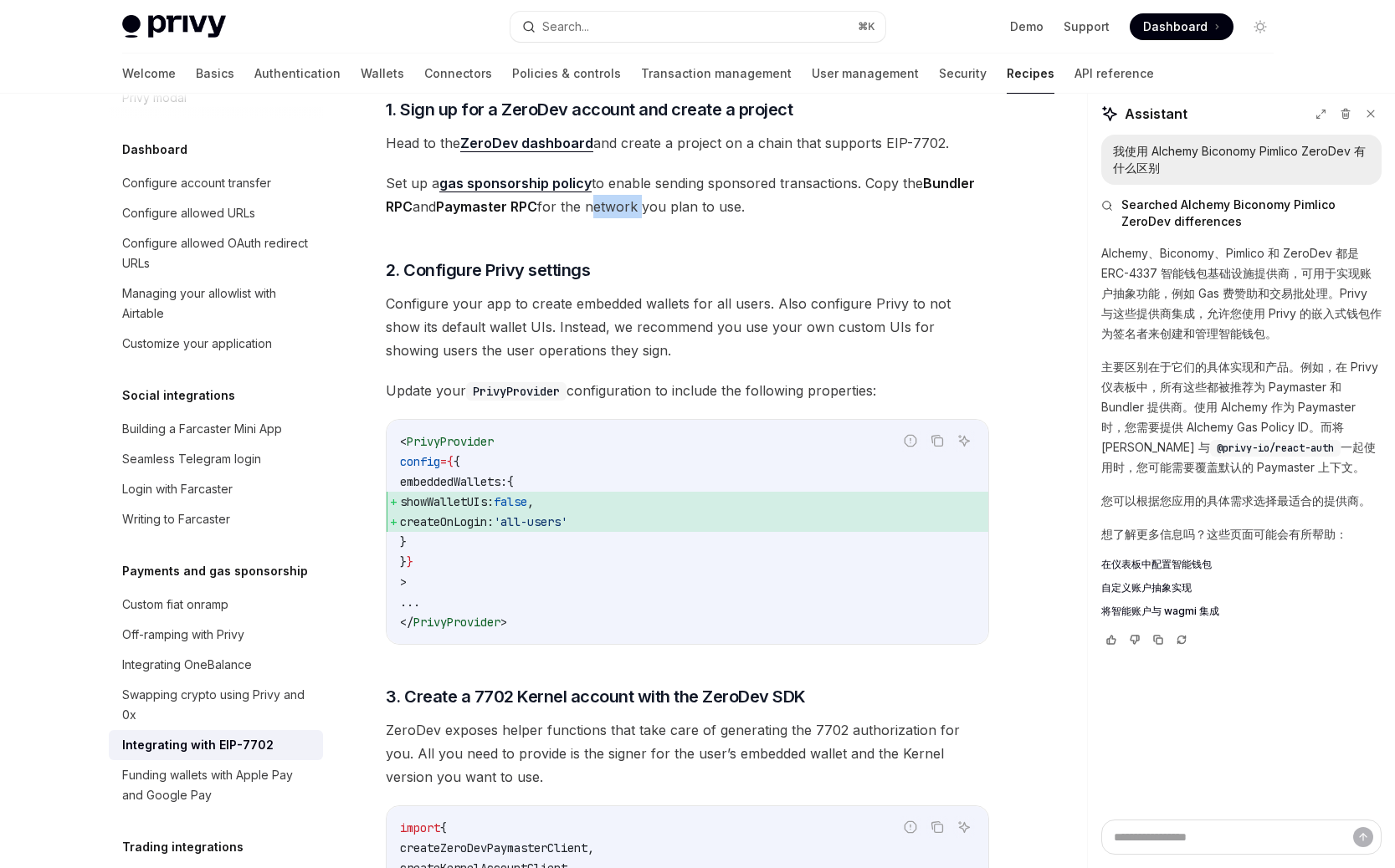
click at [629, 218] on span "Set up a gas sponsorship policy to enable sending sponsored transactions. Copy …" at bounding box center [688, 196] width 604 height 47
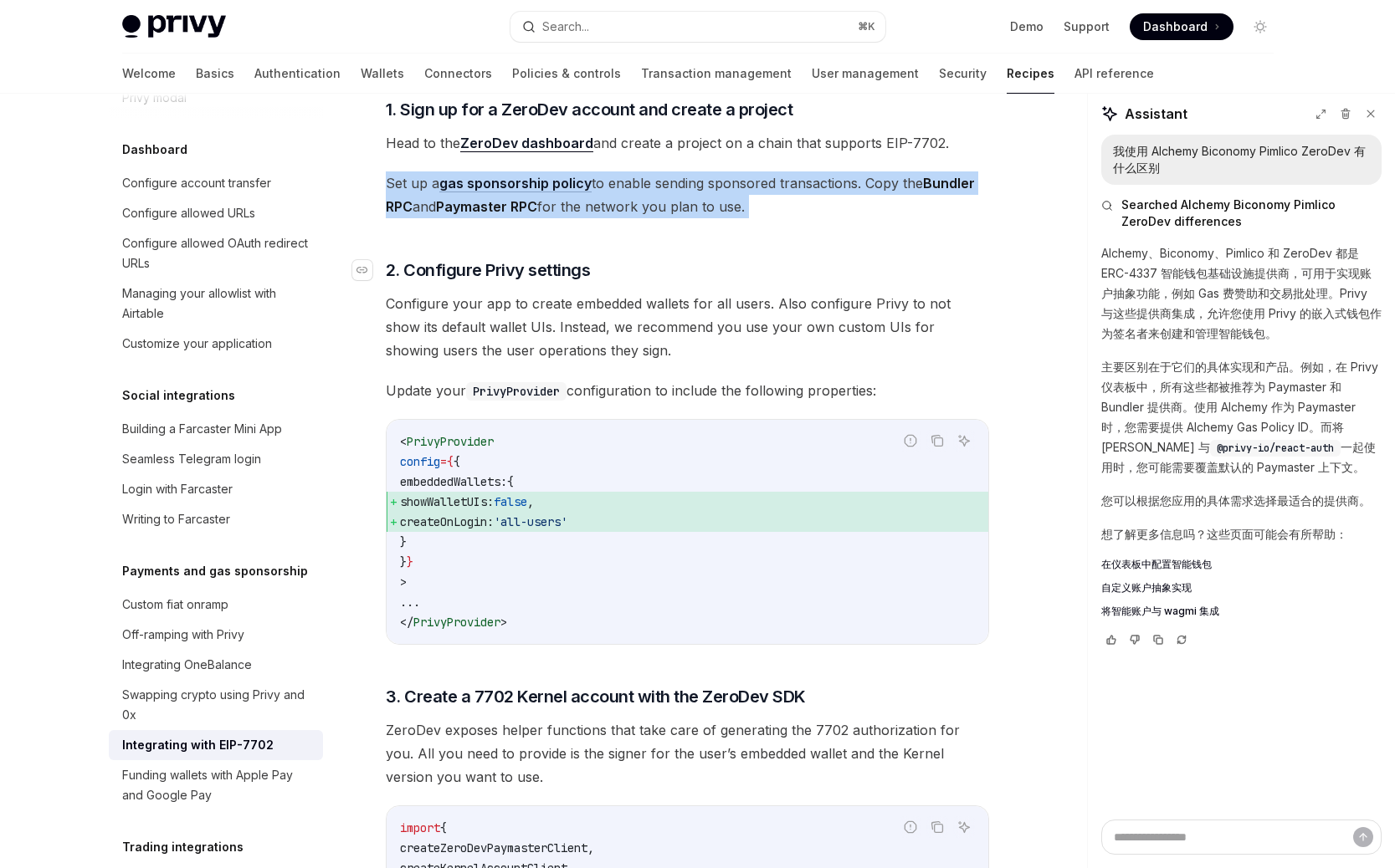
click at [577, 282] on span "2. Configure Privy settings" at bounding box center [488, 271] width 205 height 24
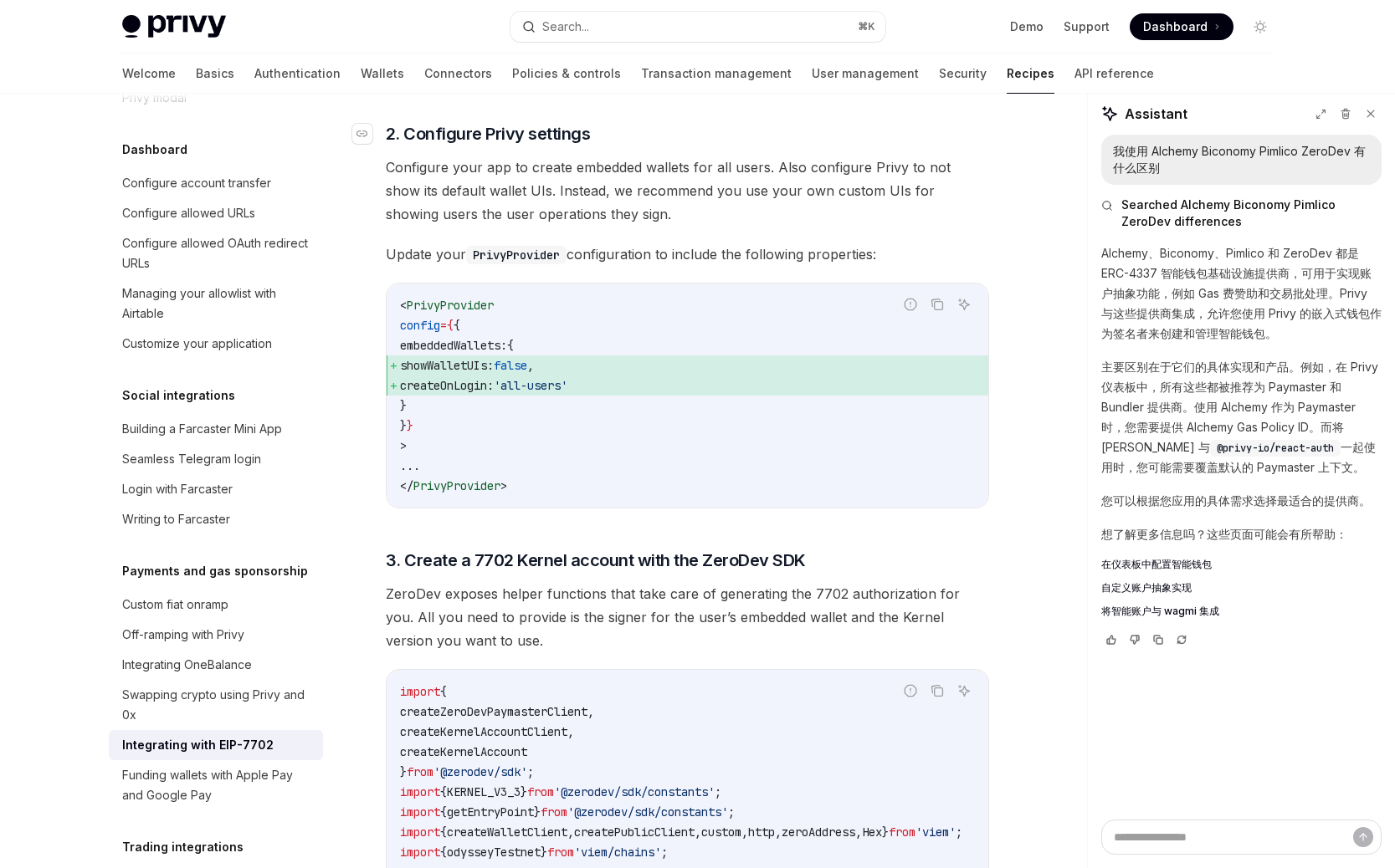
scroll to position [1732, 0]
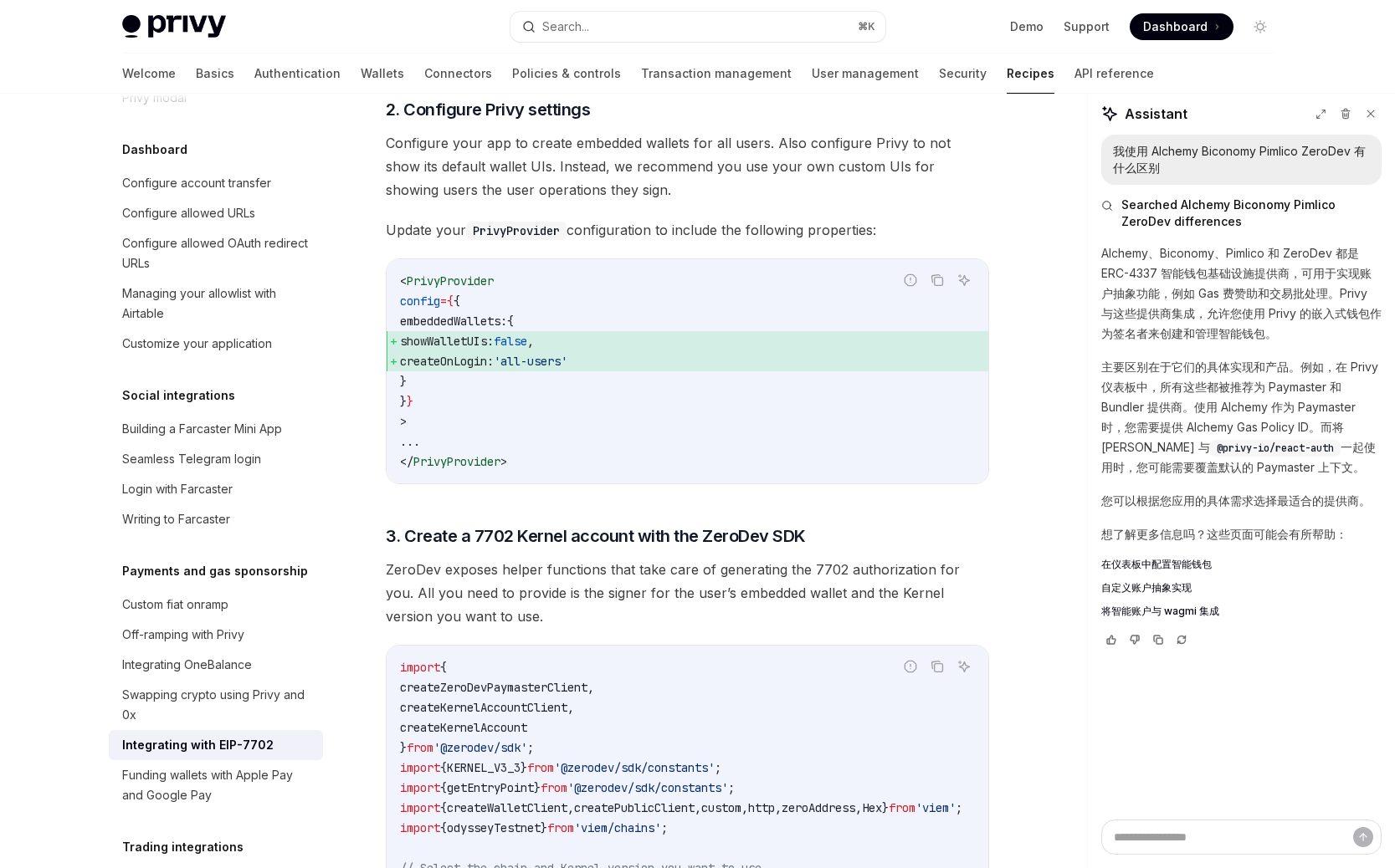
click at [605, 463] on code "< PrivyProvider config = { { embeddedWallets: { showWalletUIs: false , createOn…" at bounding box center [688, 372] width 575 height 201
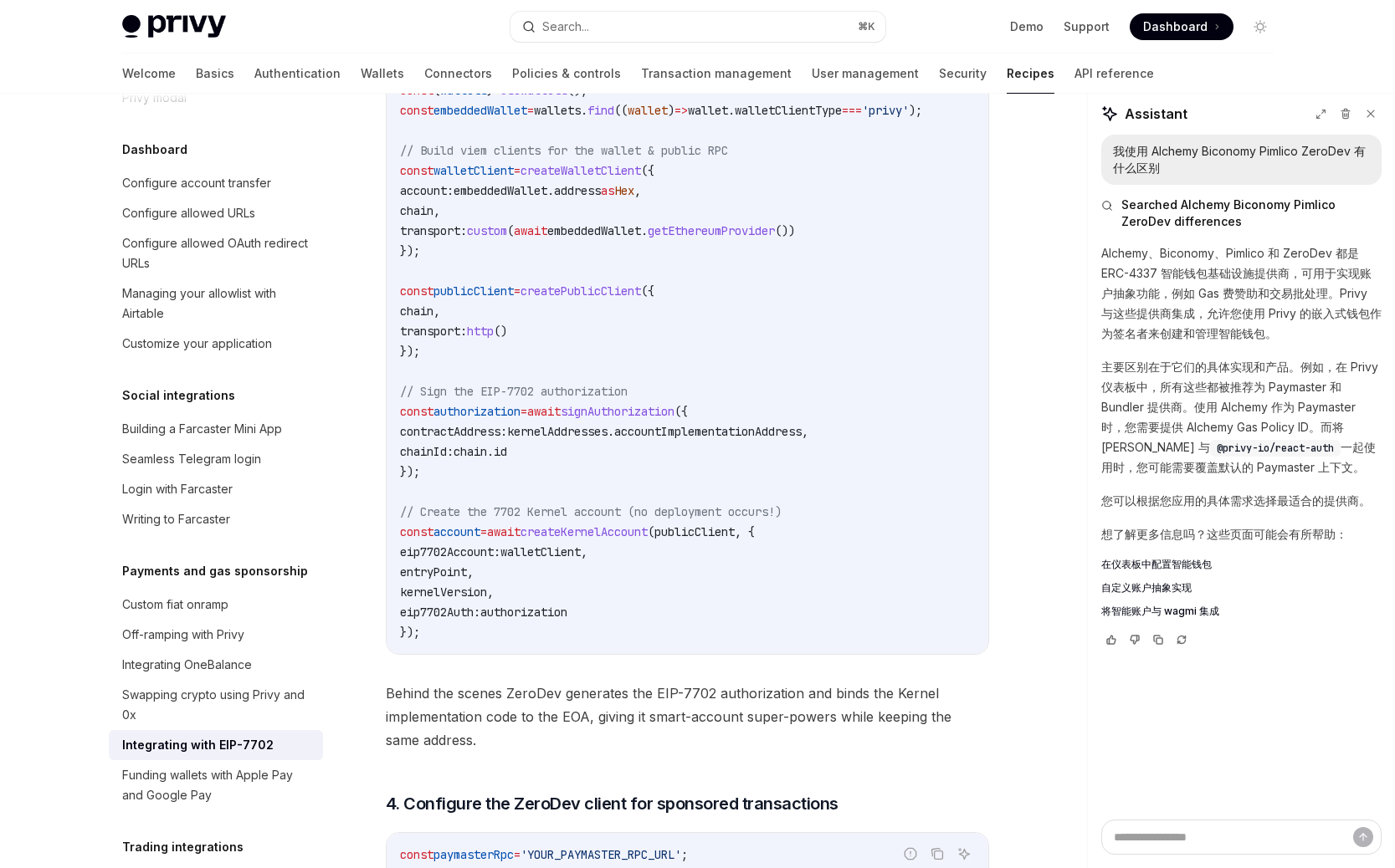
scroll to position [2623, 0]
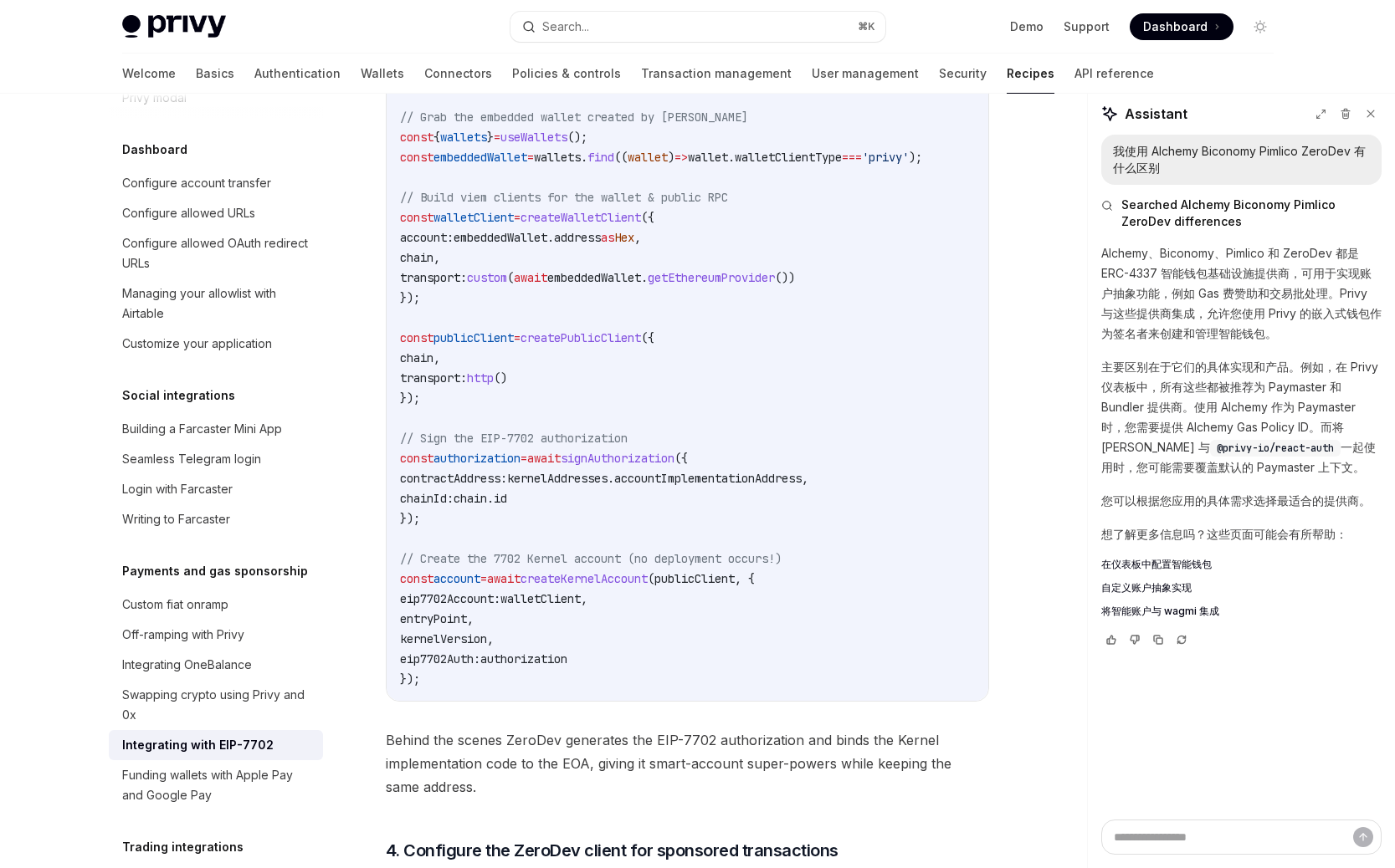
click at [466, 346] on span "publicClient" at bounding box center [473, 338] width 80 height 15
